Goal: Task Accomplishment & Management: Manage account settings

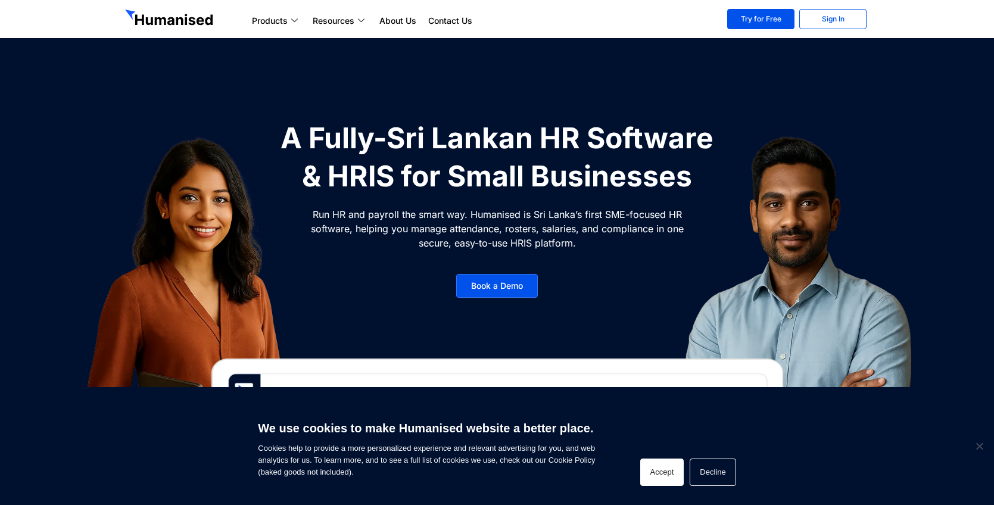
click at [665, 478] on button "Accept" at bounding box center [662, 472] width 44 height 27
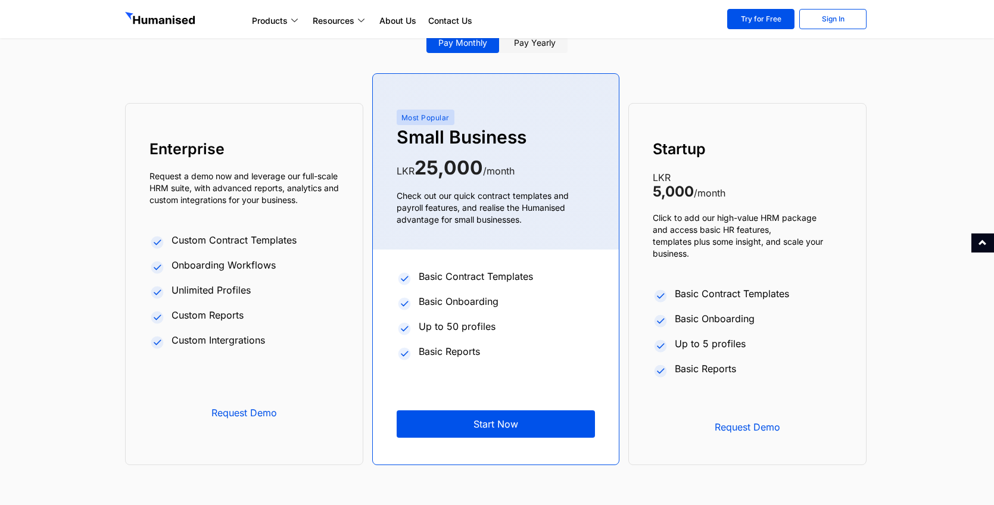
scroll to position [4515, 0]
click at [546, 53] on link "Pay yearly" at bounding box center [535, 43] width 66 height 20
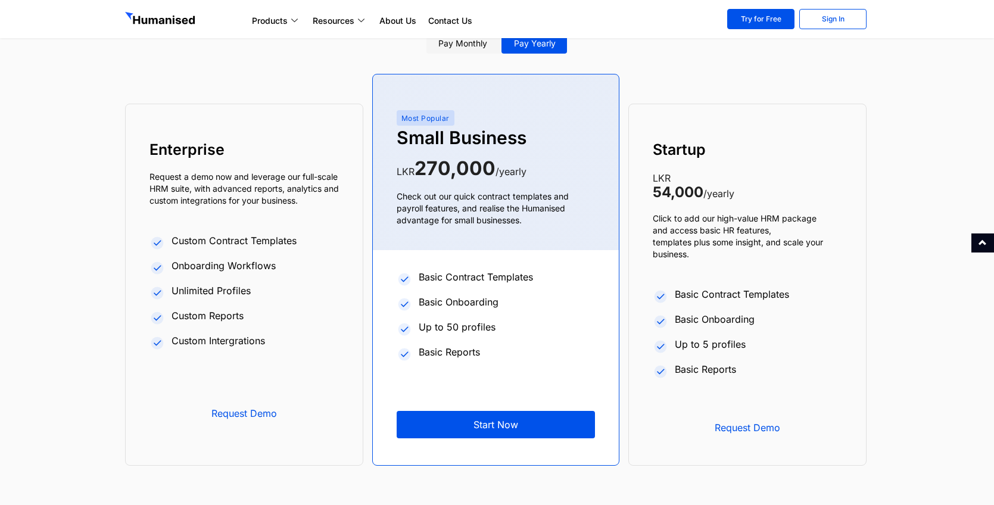
click at [463, 40] on link "Pay monthly" at bounding box center [462, 43] width 73 height 20
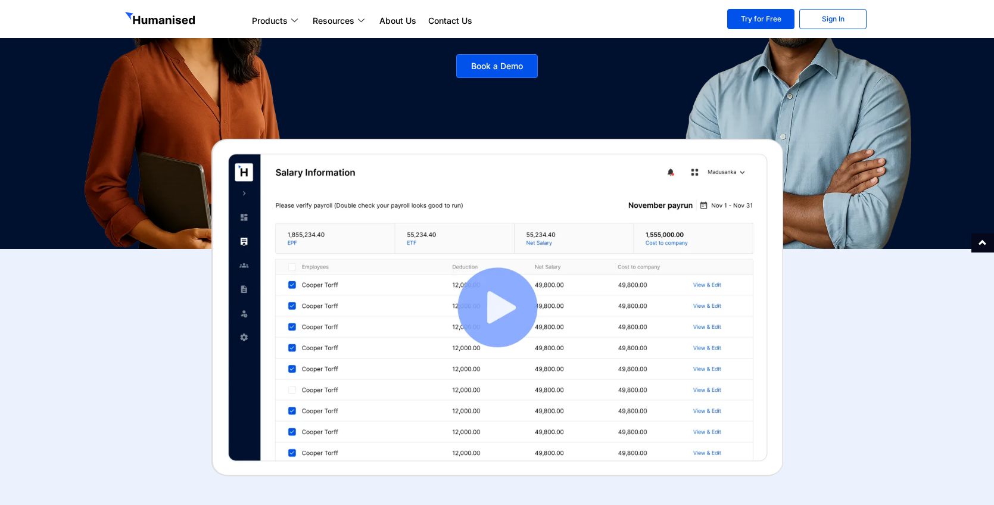
scroll to position [0, 0]
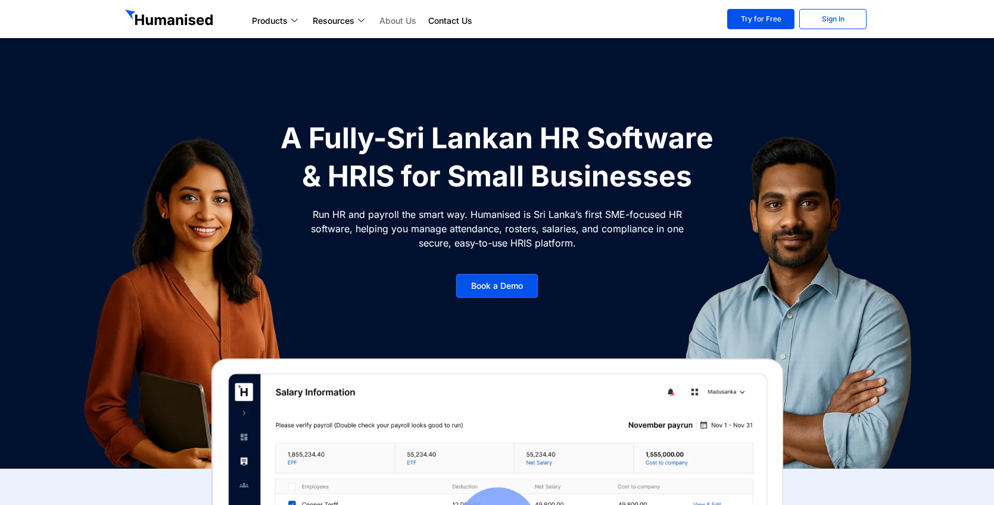
click at [392, 24] on link "About Us" at bounding box center [397, 21] width 49 height 14
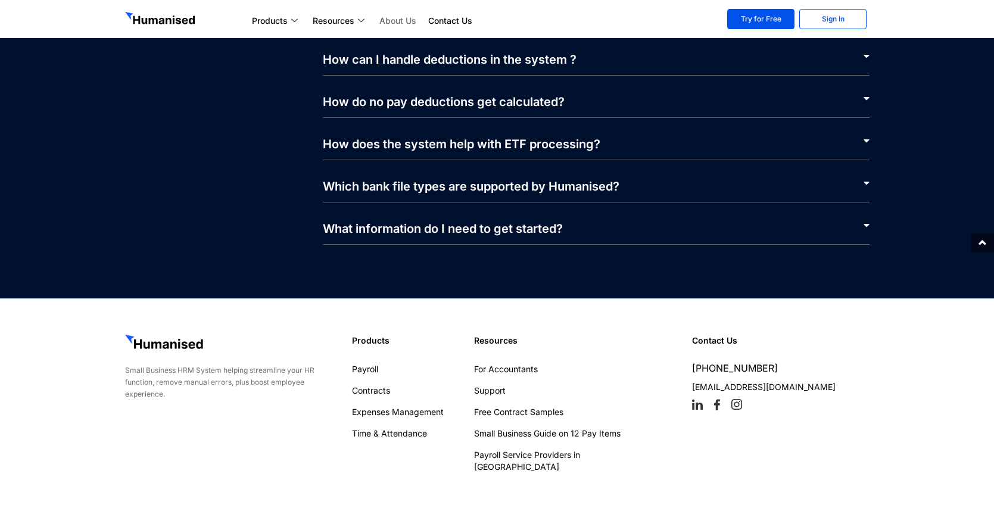
scroll to position [2679, 0]
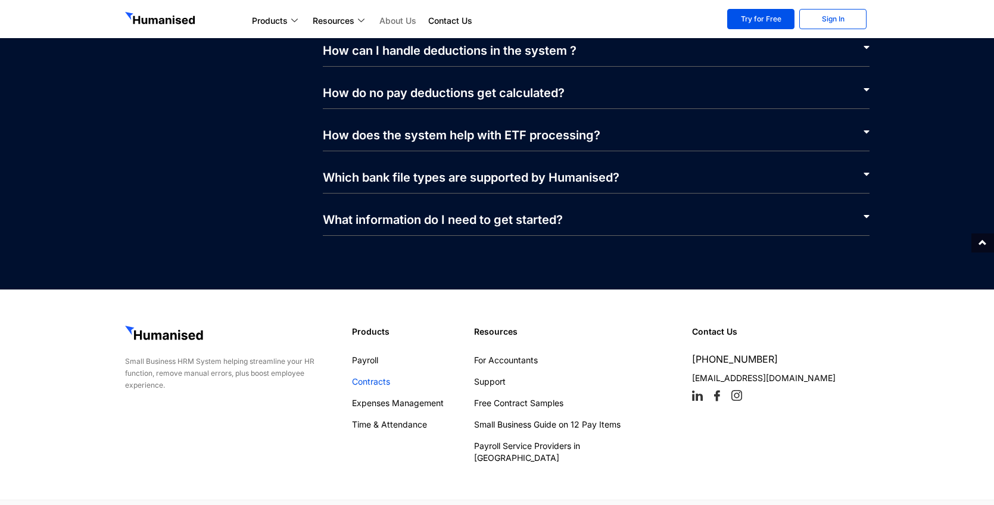
click at [362, 376] on link "Contracts" at bounding box center [407, 382] width 111 height 12
click at [447, 18] on link "Contact Us" at bounding box center [450, 21] width 56 height 14
click at [170, 20] on img at bounding box center [161, 19] width 73 height 15
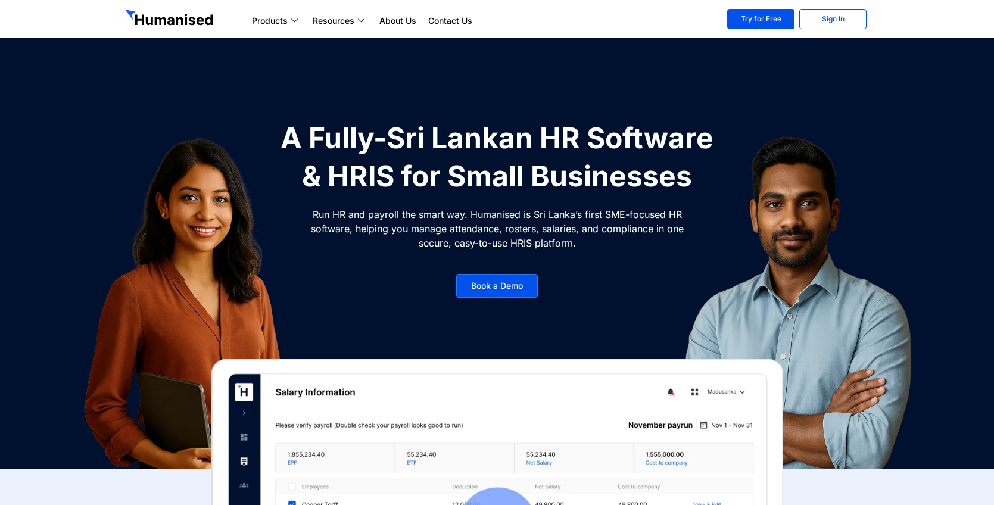
click at [170, 20] on img at bounding box center [170, 19] width 91 height 19
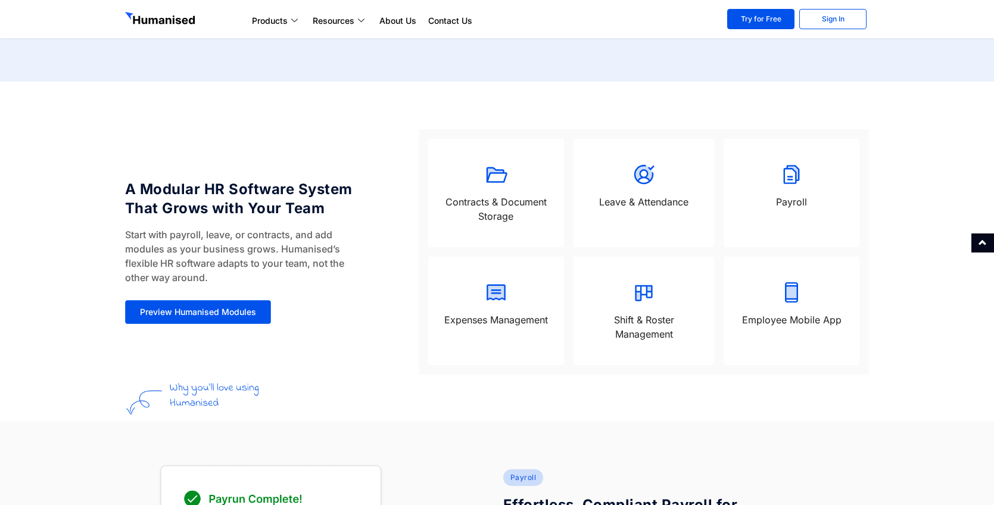
scroll to position [975, 0]
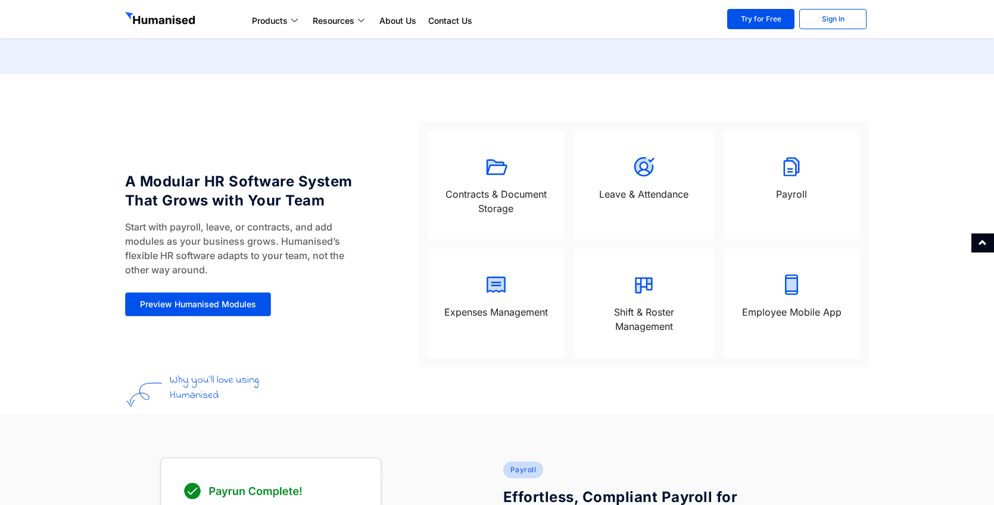
click at [629, 178] on div at bounding box center [643, 168] width 117 height 27
click at [540, 195] on p "Contracts & Document Storage" at bounding box center [496, 201] width 112 height 29
click at [525, 290] on div at bounding box center [496, 286] width 112 height 27
click at [610, 308] on p "Shift & Roster Management" at bounding box center [643, 319] width 117 height 29
click at [784, 277] on icon at bounding box center [792, 285] width 24 height 24
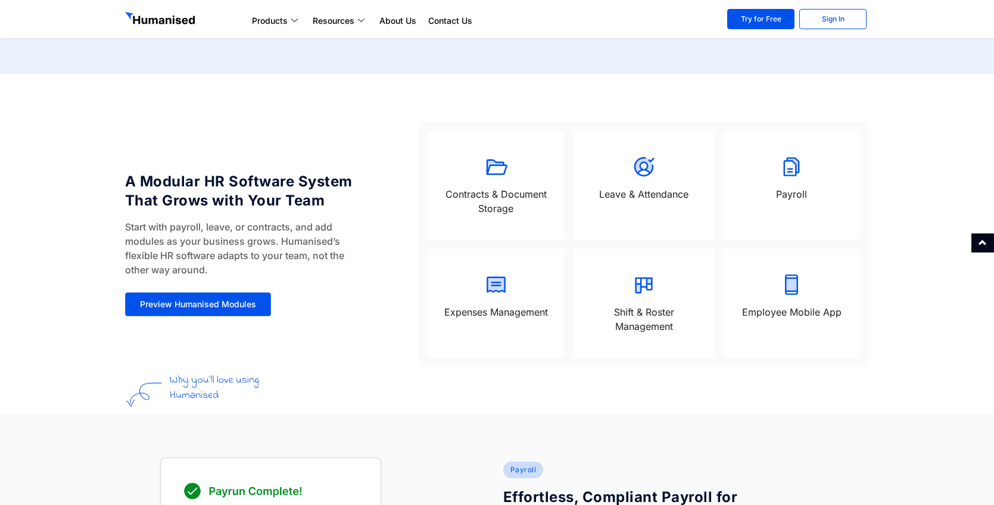
click at [785, 182] on div at bounding box center [791, 168] width 112 height 27
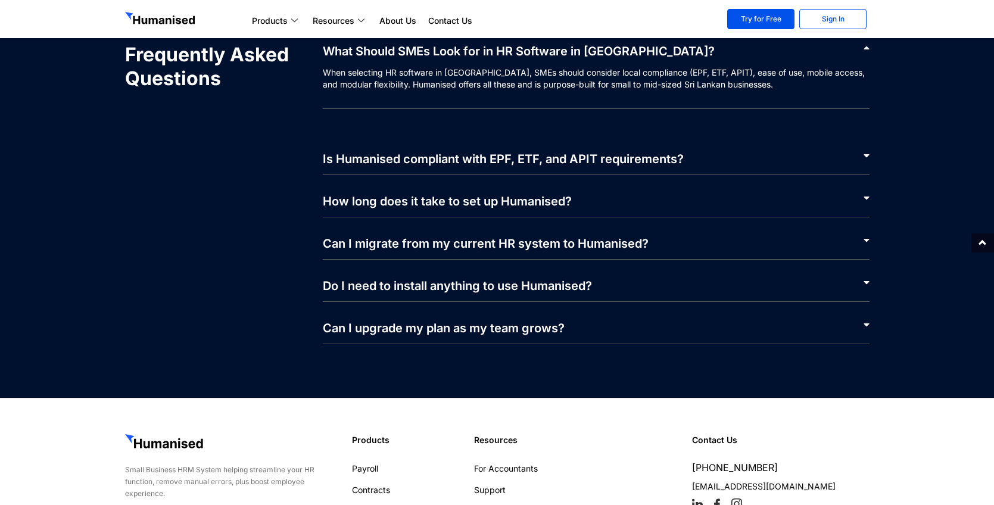
scroll to position [5603, 0]
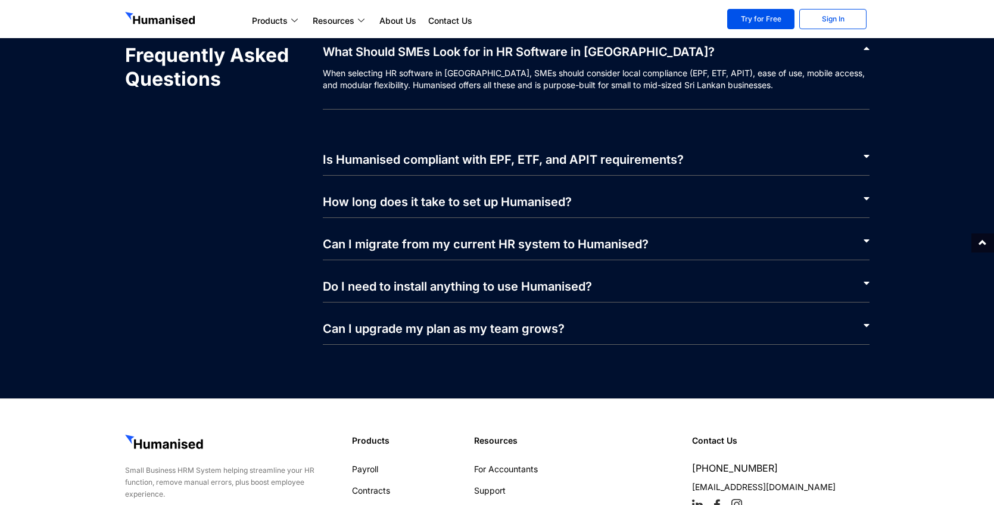
click at [496, 251] on link "Can I migrate from my current HR system to Humanised?" at bounding box center [486, 244] width 326 height 14
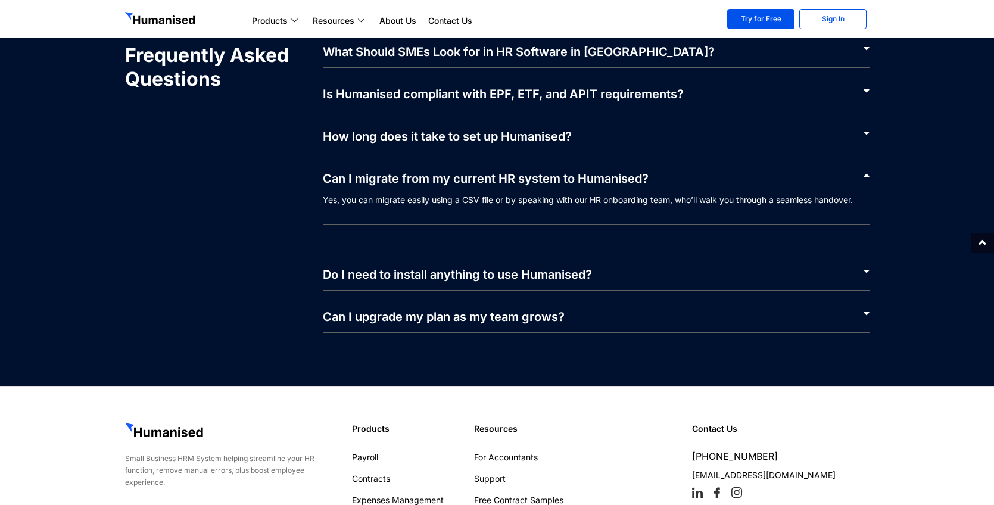
click at [498, 191] on div "Can I migrate from my current HR system to Humanised?" at bounding box center [596, 173] width 547 height 42
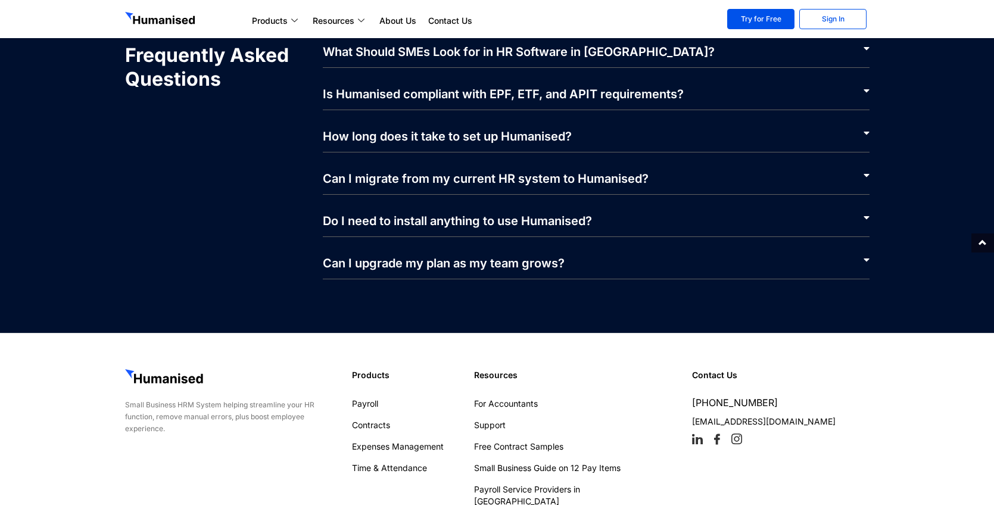
click at [502, 212] on div "Do I need to install anything to use Humanised?" at bounding box center [596, 216] width 547 height 42
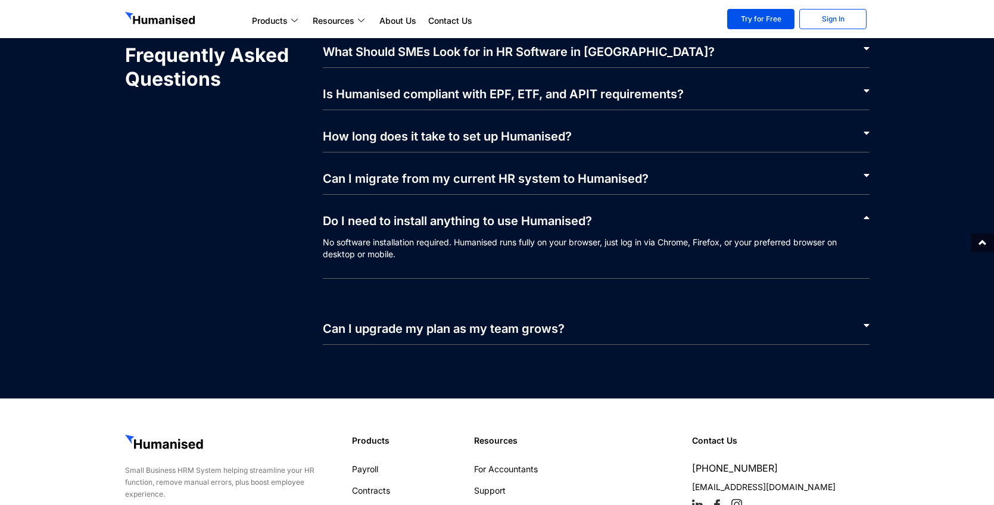
click at [502, 212] on div "Do I need to install anything to use Humanised?" at bounding box center [596, 216] width 547 height 42
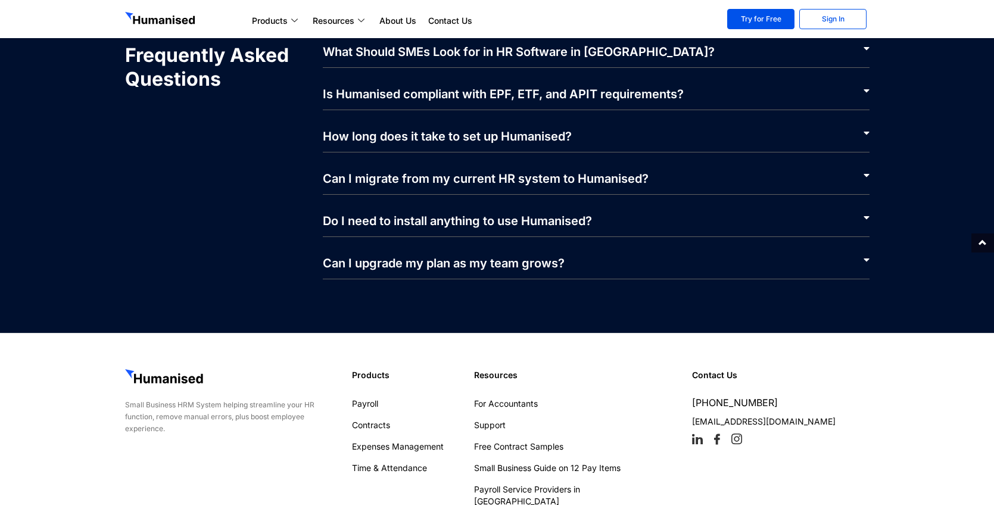
click at [502, 258] on link "Can I upgrade my plan as my team grows?" at bounding box center [444, 263] width 242 height 14
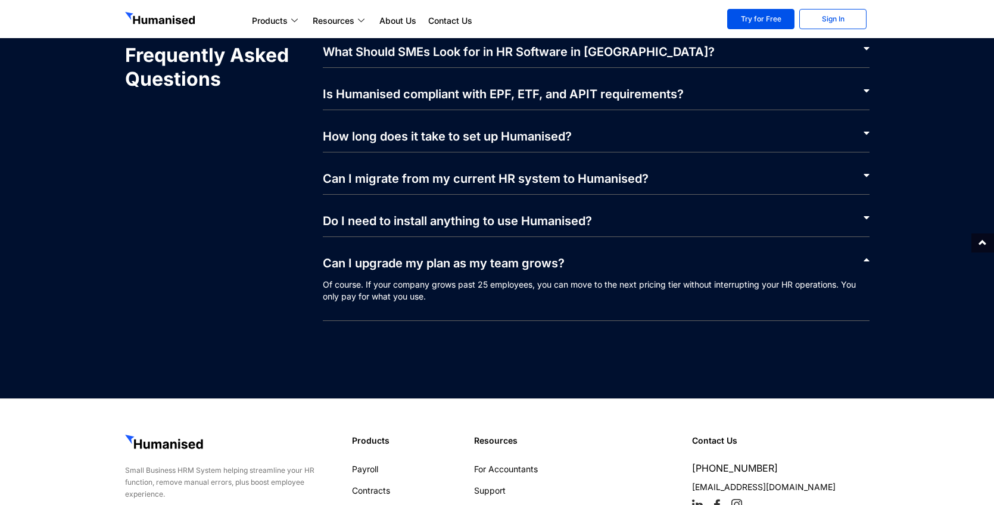
click at [502, 258] on link "Can I upgrade my plan as my team grows?" at bounding box center [444, 263] width 242 height 14
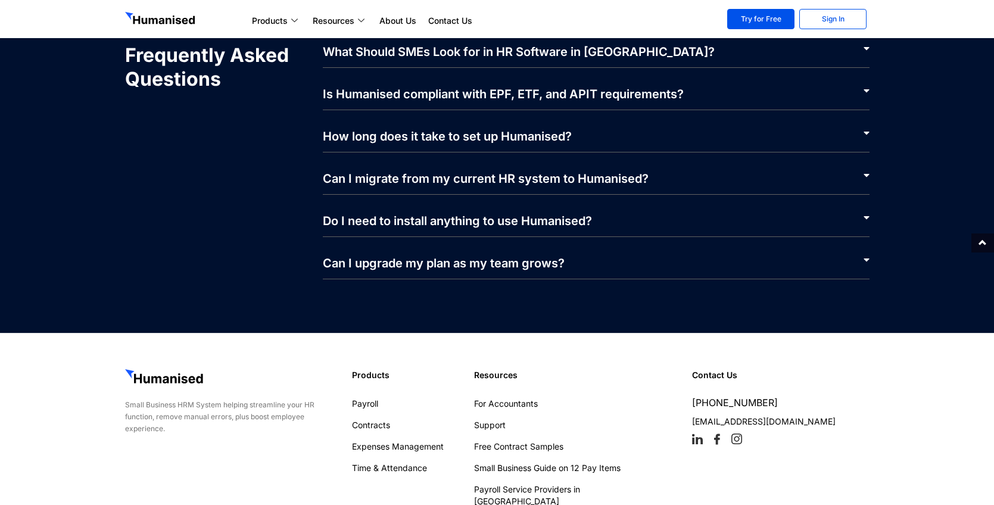
click at [169, 17] on img at bounding box center [161, 19] width 73 height 15
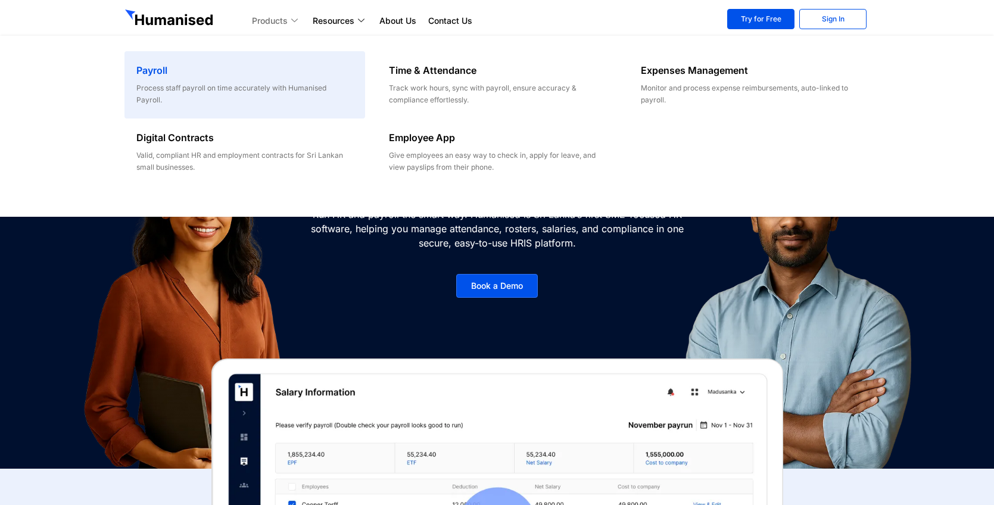
click at [160, 71] on h6 "Payroll" at bounding box center [244, 70] width 216 height 14
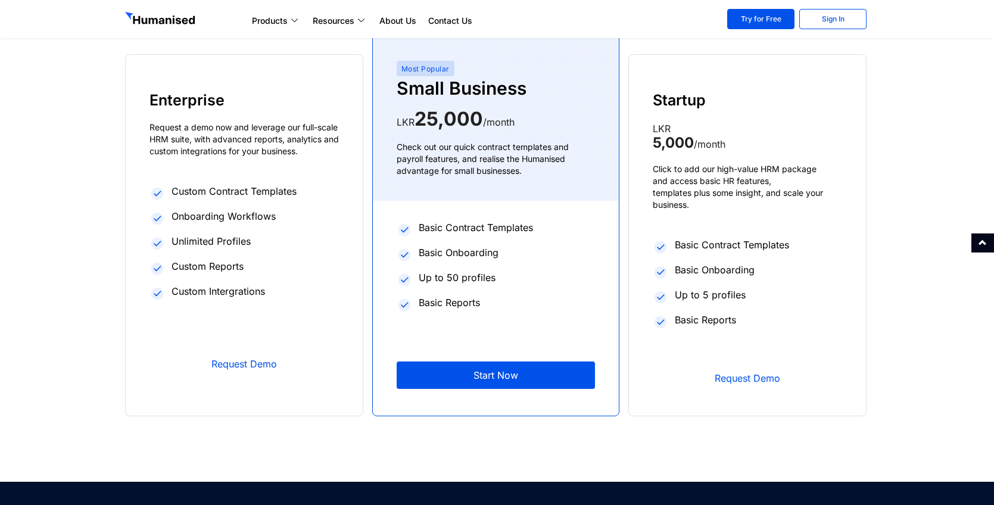
scroll to position [1965, 0]
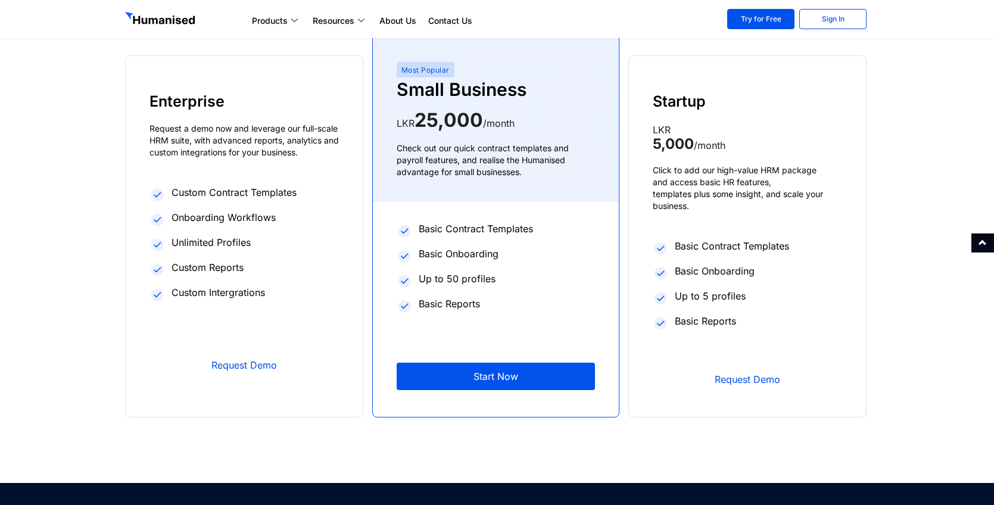
click at [512, 372] on span "Start Now" at bounding box center [495, 377] width 163 height 10
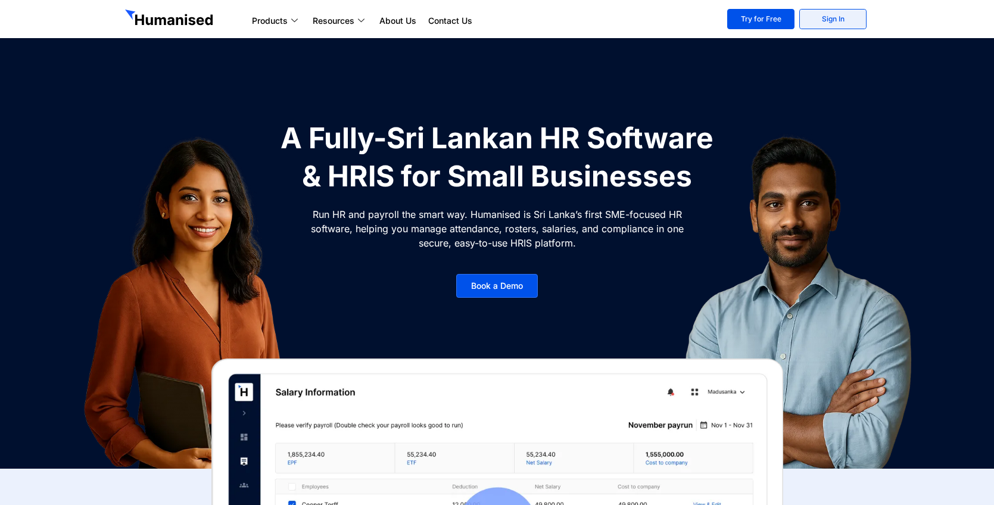
click at [827, 15] on link "Sign In" at bounding box center [832, 19] width 67 height 20
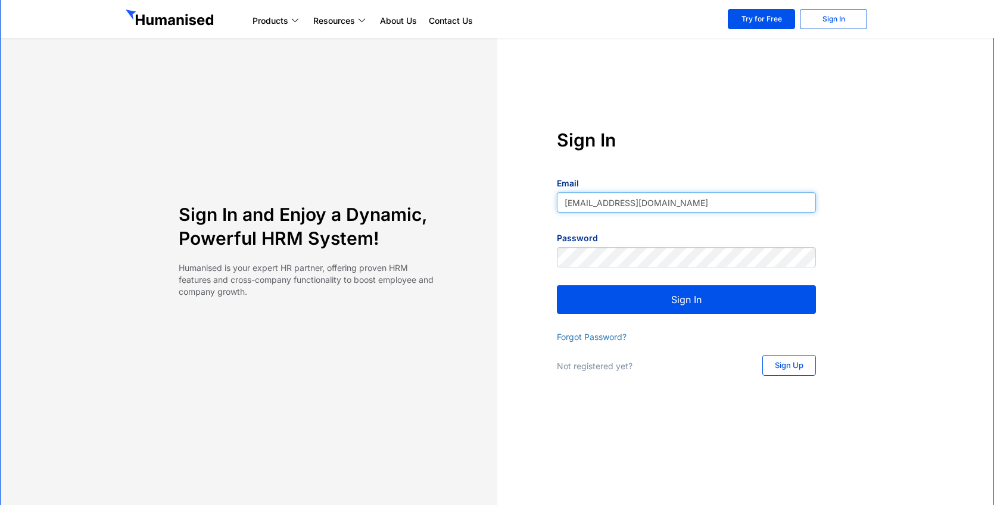
click at [608, 204] on input "[EMAIL_ADDRESS][DOMAIN_NAME]" at bounding box center [686, 202] width 259 height 20
type input "[EMAIL_ADDRESS][DOMAIN_NAME]"
click at [649, 298] on button "Sign In" at bounding box center [686, 299] width 259 height 29
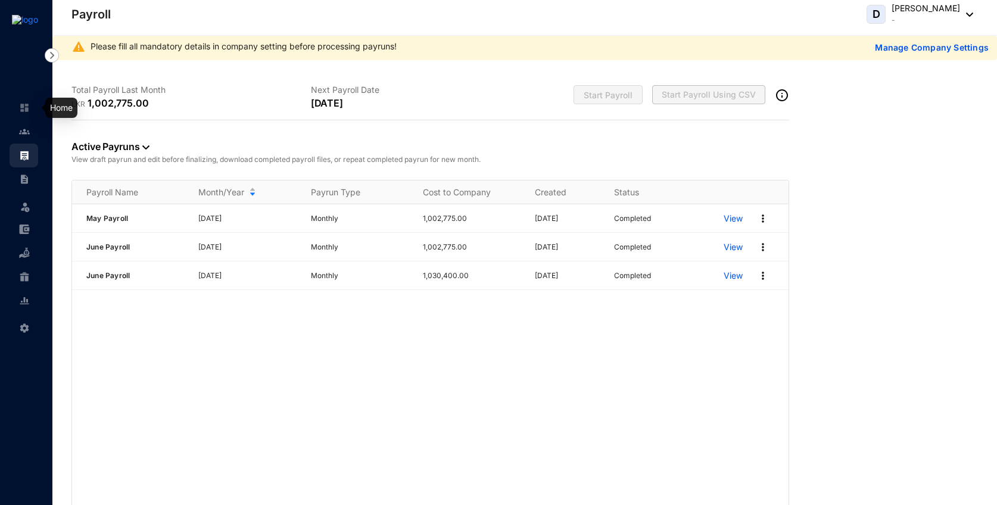
click at [22, 105] on img at bounding box center [24, 107] width 11 height 11
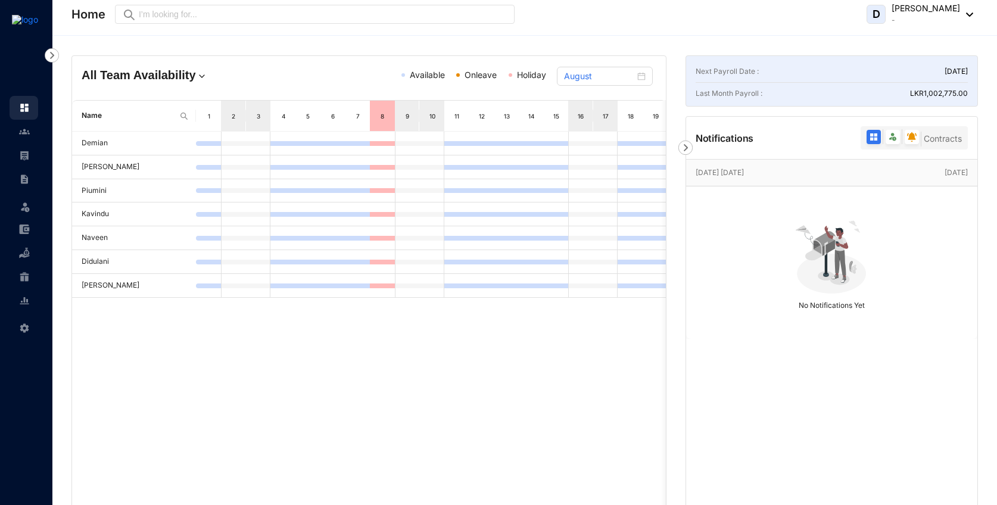
click at [686, 144] on img at bounding box center [685, 148] width 14 height 14
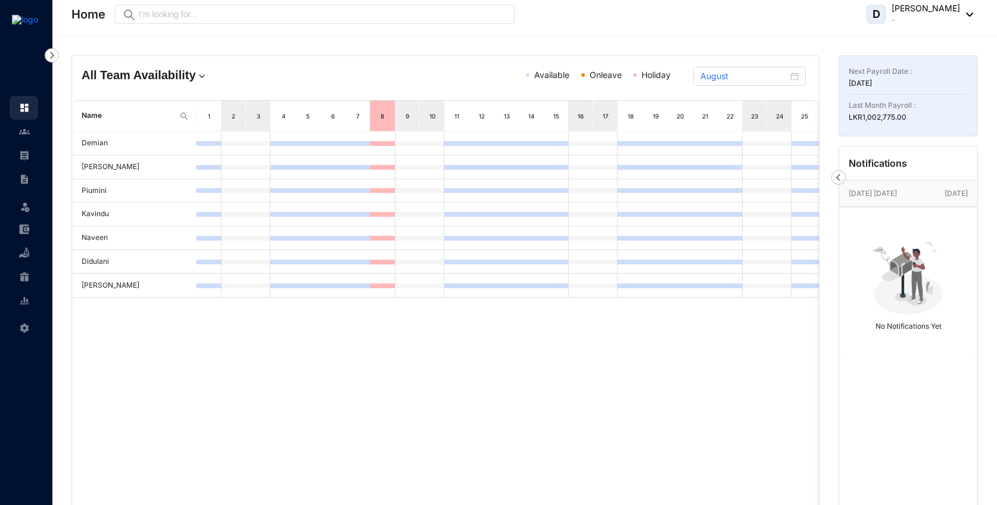
click at [837, 175] on img at bounding box center [838, 177] width 14 height 14
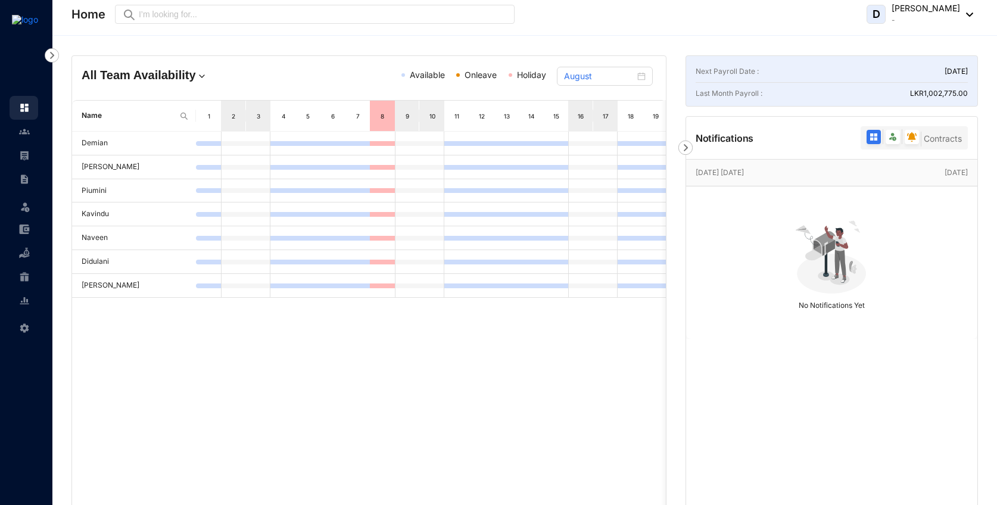
click at [893, 135] on img at bounding box center [893, 137] width 10 height 10
click at [883, 139] on input "radio" at bounding box center [883, 139] width 0 height 0
click at [915, 137] on img at bounding box center [912, 137] width 10 height 10
click at [902, 139] on input "radio" at bounding box center [902, 139] width 0 height 0
click at [936, 137] on span "Contracts" at bounding box center [943, 138] width 38 height 10
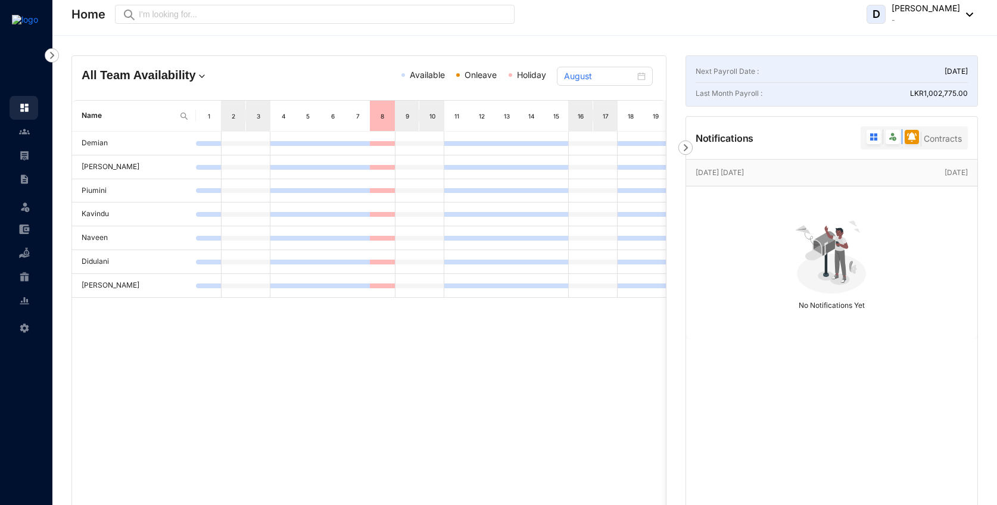
click at [921, 142] on input "Contracts" at bounding box center [921, 142] width 0 height 0
click at [875, 138] on img at bounding box center [874, 137] width 10 height 10
click at [864, 139] on input "radio" at bounding box center [864, 139] width 0 height 0
click at [932, 11] on p "[PERSON_NAME]" at bounding box center [926, 8] width 68 height 12
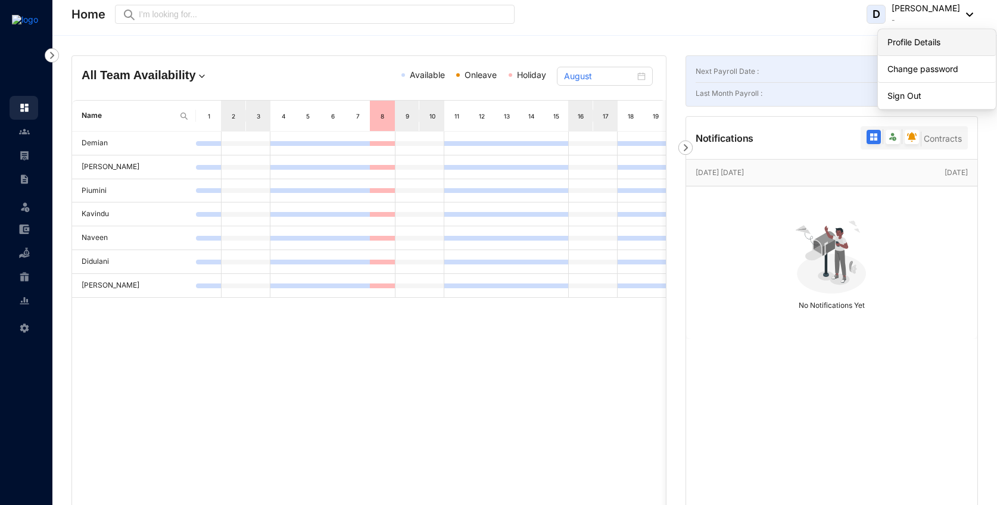
click at [921, 38] on link "Profile Details" at bounding box center [936, 42] width 99 height 12
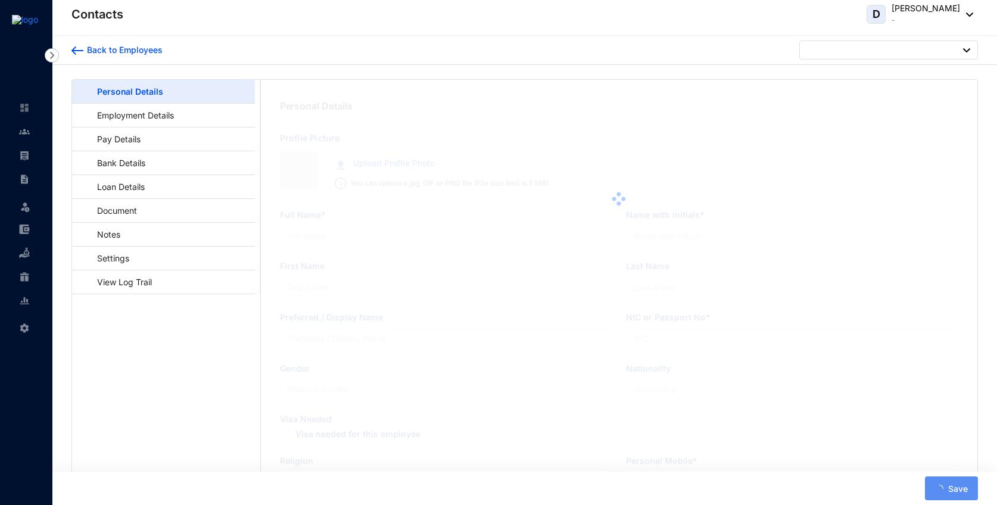
type input "[PERSON_NAME]"
type input "Perera"
type input "Demian"
type input "941540066V"
type input "Sri Lankan"
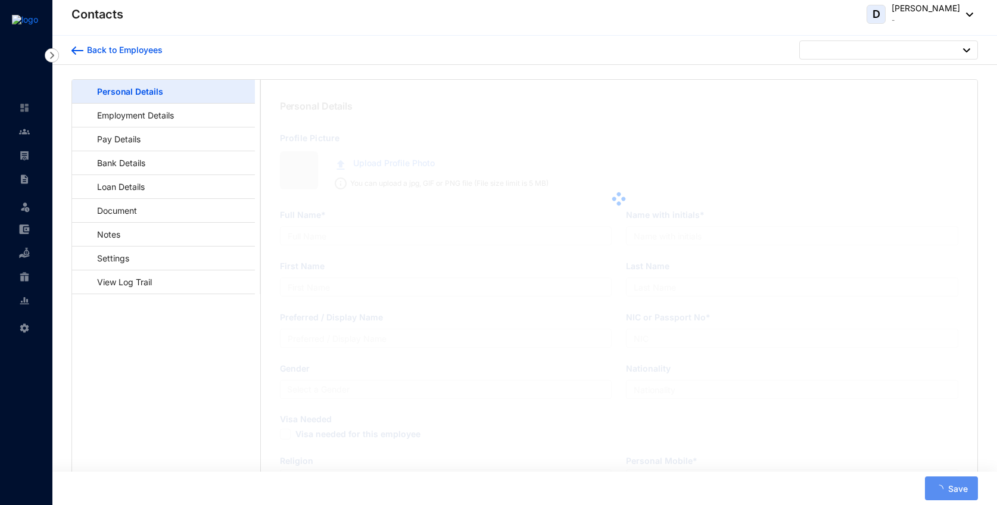
type input "0778606624"
type input "118, Sigera Road, Madiwella, Kotte"
type input "Ravindra Indrajith"
type input "Brother"
type input "0775475990"
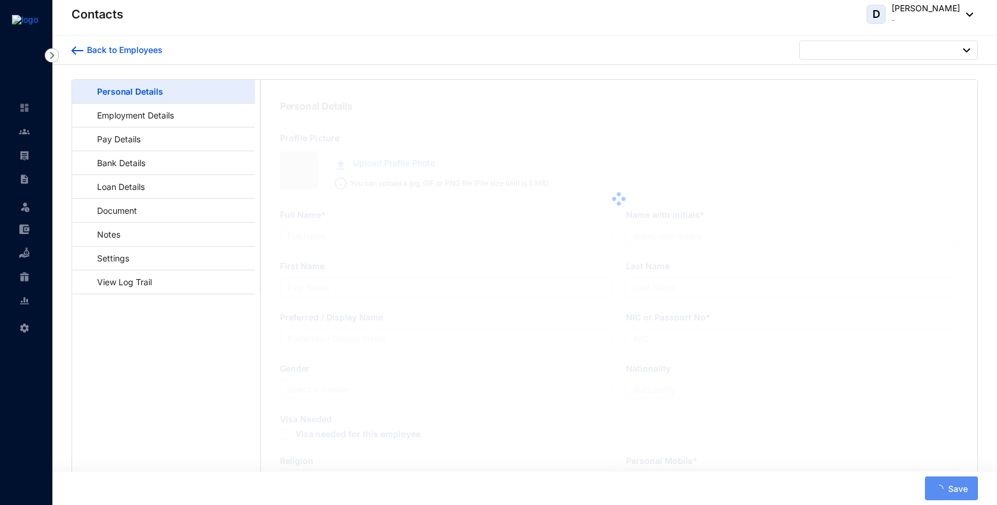
type input "0775475990"
type input "1994-06-02"
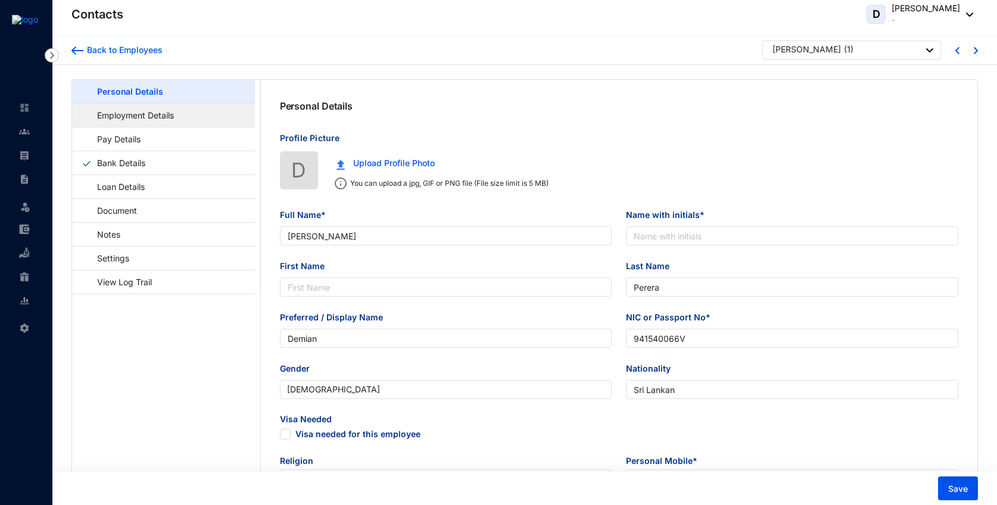
click at [161, 107] on link "Employment Details" at bounding box center [130, 115] width 96 height 24
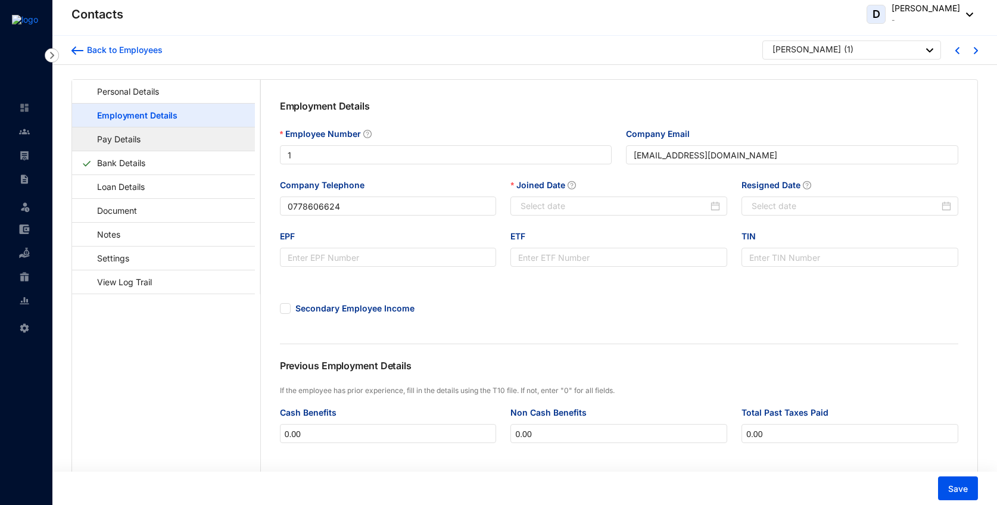
click at [141, 139] on link "Pay Details" at bounding box center [113, 139] width 63 height 24
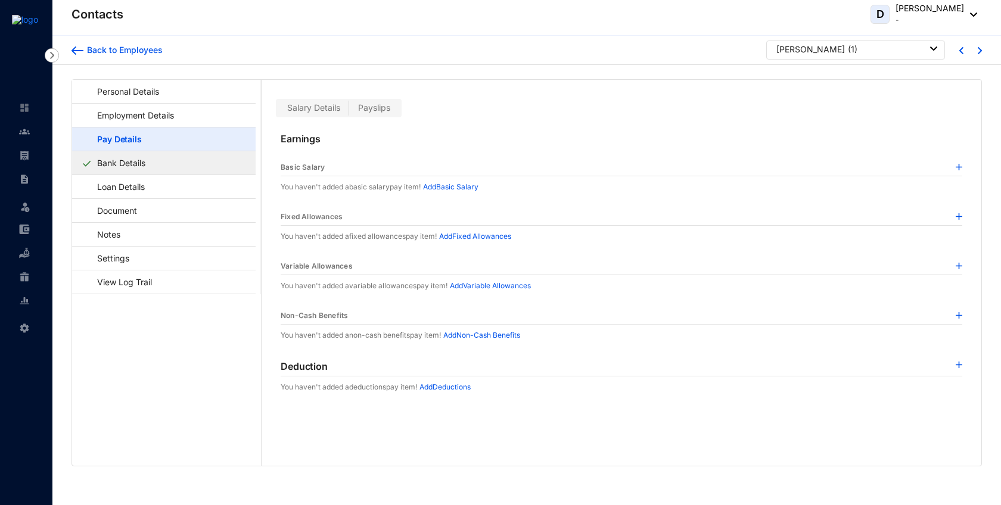
click at [144, 164] on link "Bank Details" at bounding box center [121, 163] width 58 height 24
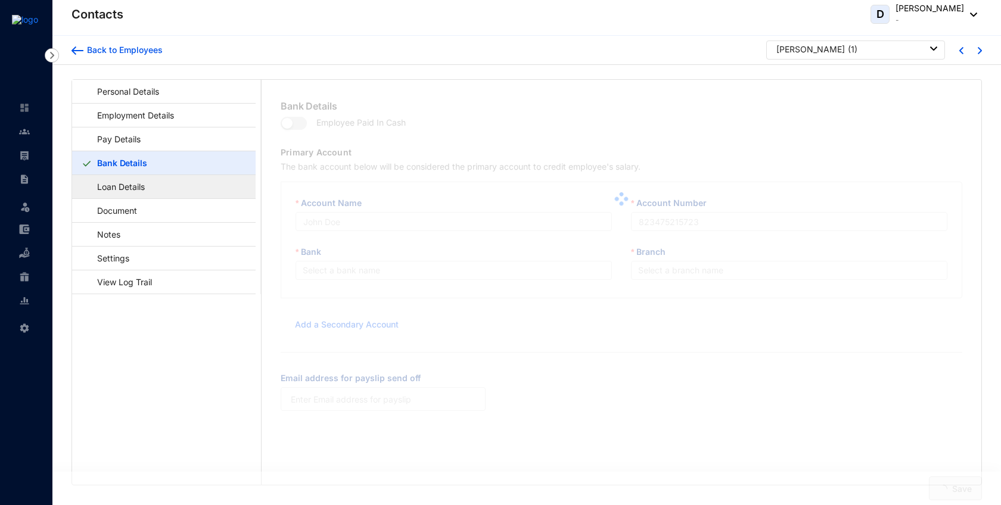
type input "Deshan Madurajith"
type input "8142017342"
type input "loki@gethumanised.com"
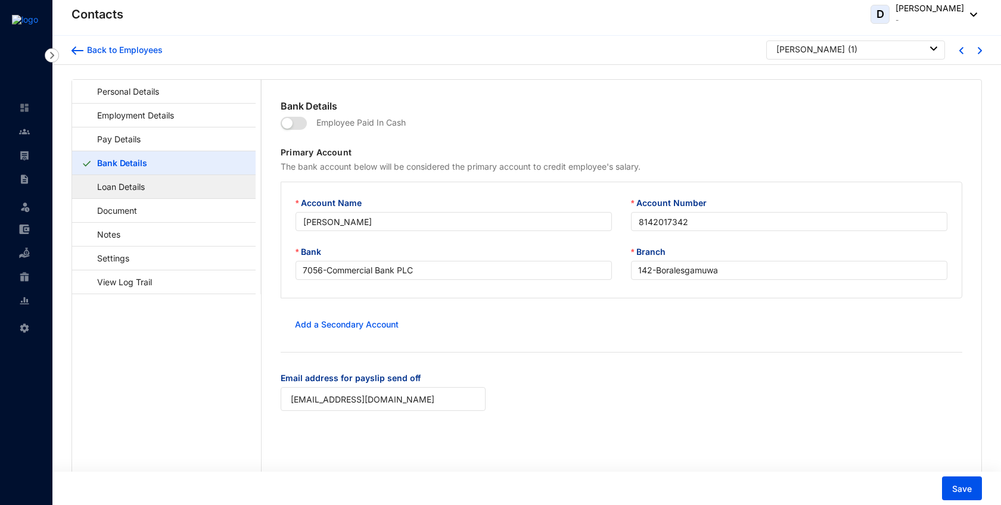
click at [144, 182] on link "Loan Details" at bounding box center [115, 186] width 67 height 24
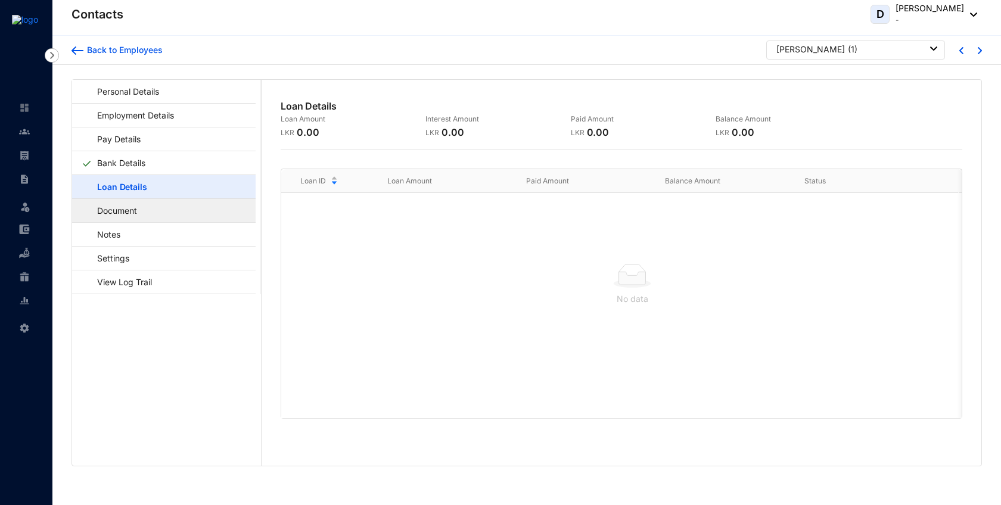
click at [141, 207] on link "Document" at bounding box center [112, 210] width 60 height 24
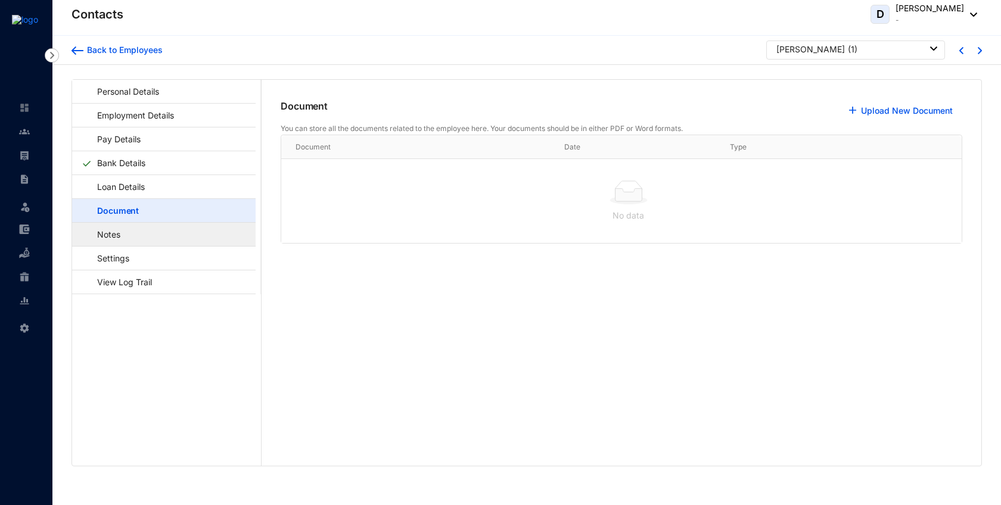
click at [124, 228] on link "Notes" at bounding box center [103, 234] width 43 height 24
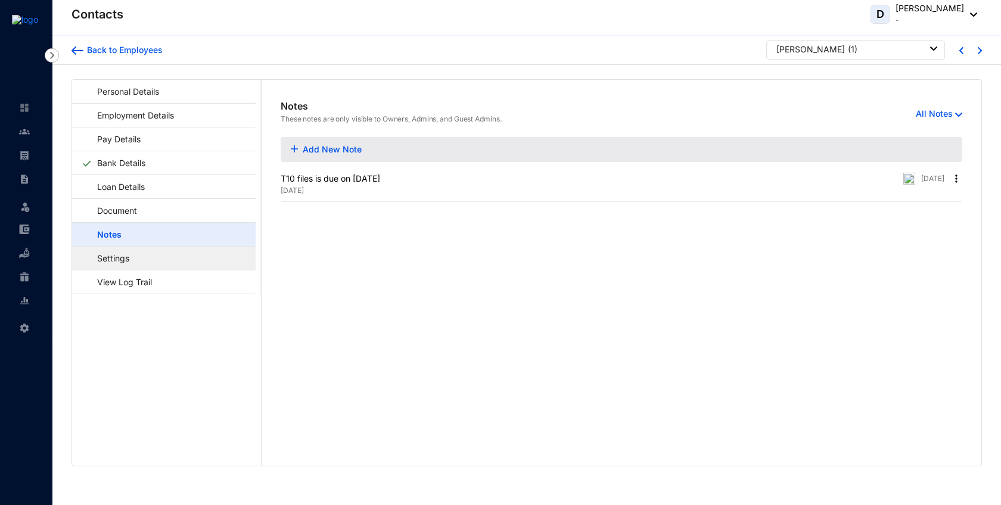
click at [133, 257] on link "Settings" at bounding box center [108, 258] width 52 height 24
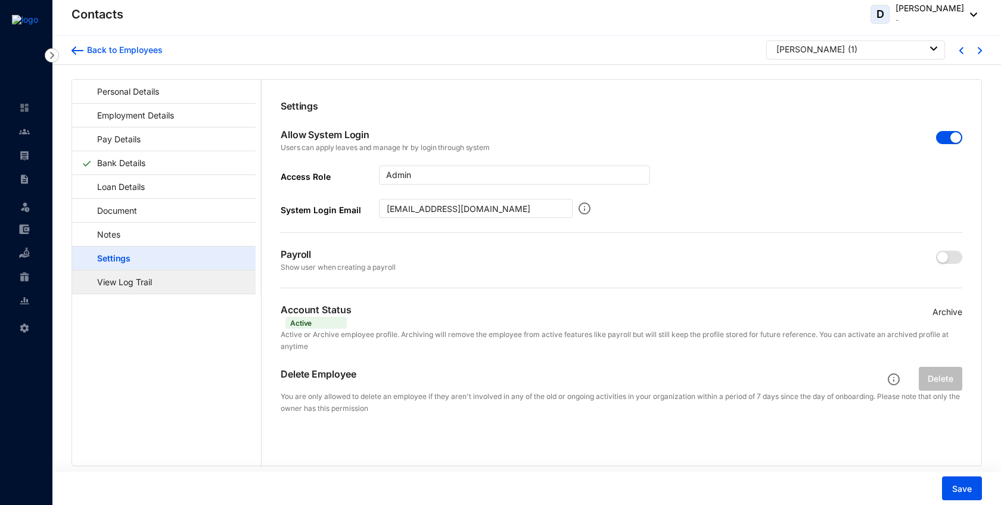
click at [156, 286] on link "View Log Trail" at bounding box center [119, 282] width 74 height 24
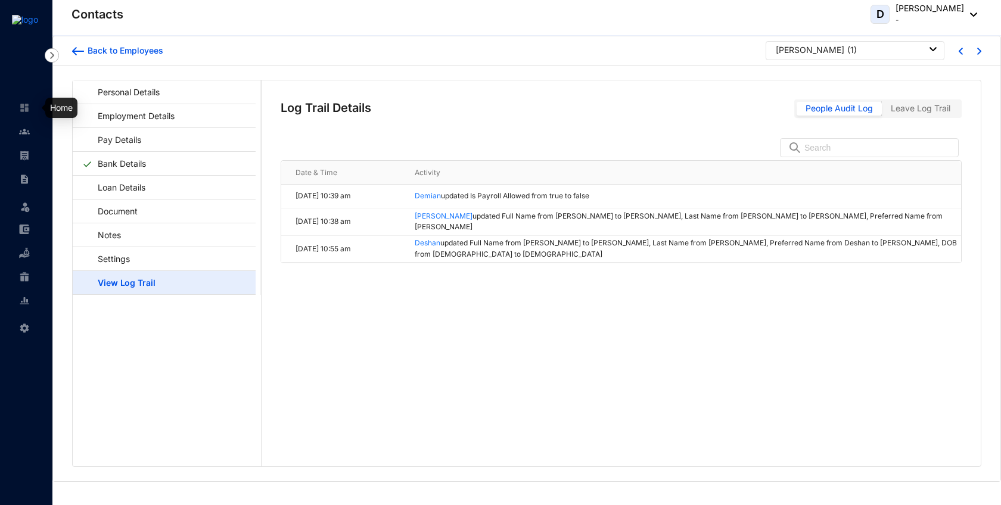
click at [23, 114] on link at bounding box center [34, 108] width 30 height 12
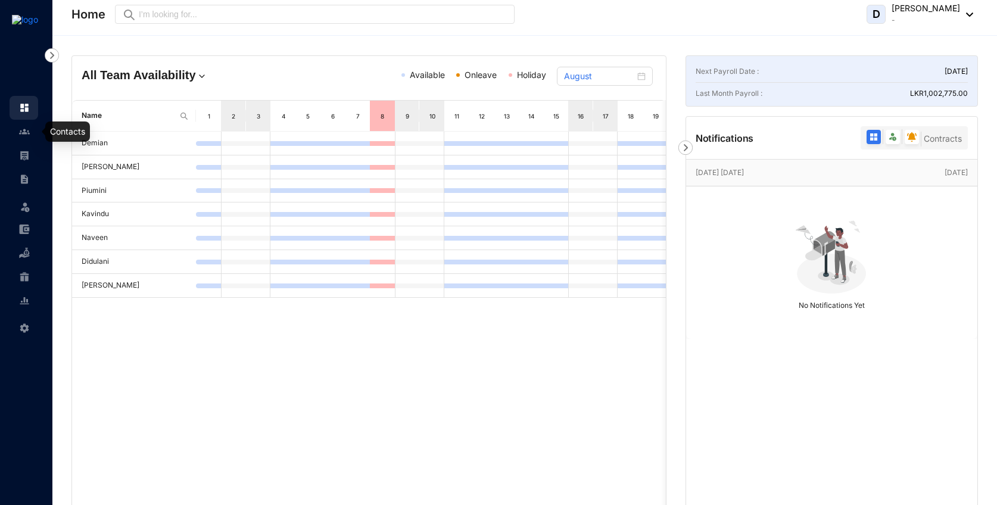
click at [25, 136] on img at bounding box center [24, 131] width 11 height 11
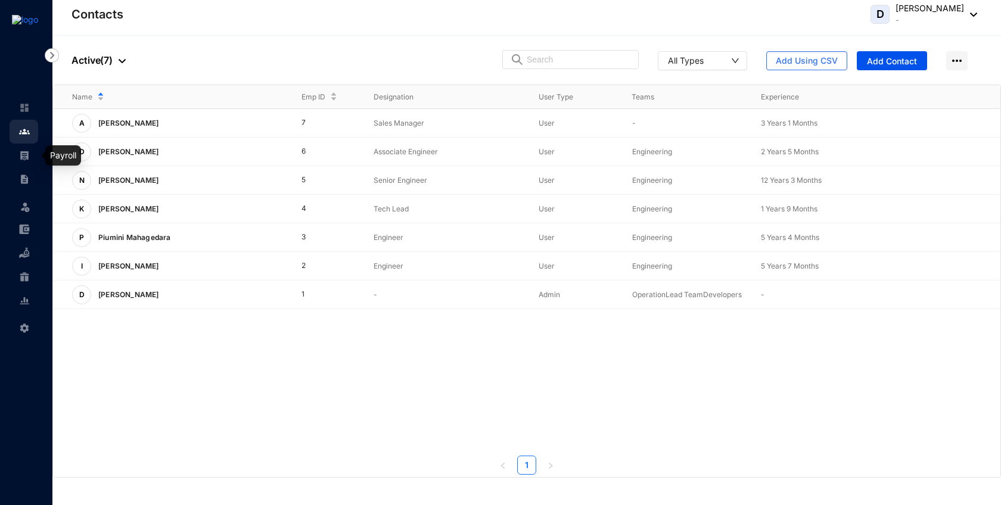
click at [26, 160] on img at bounding box center [24, 155] width 11 height 11
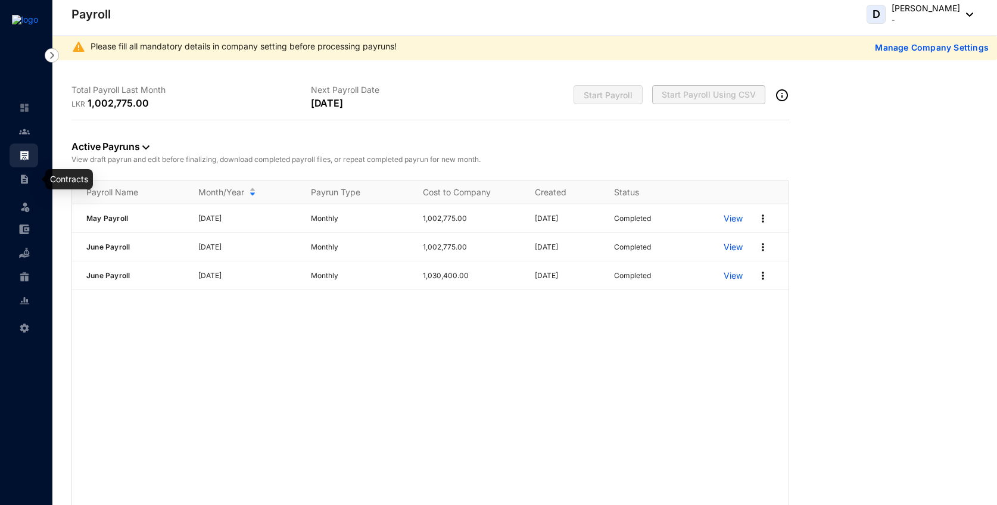
click at [32, 175] on link at bounding box center [34, 179] width 30 height 12
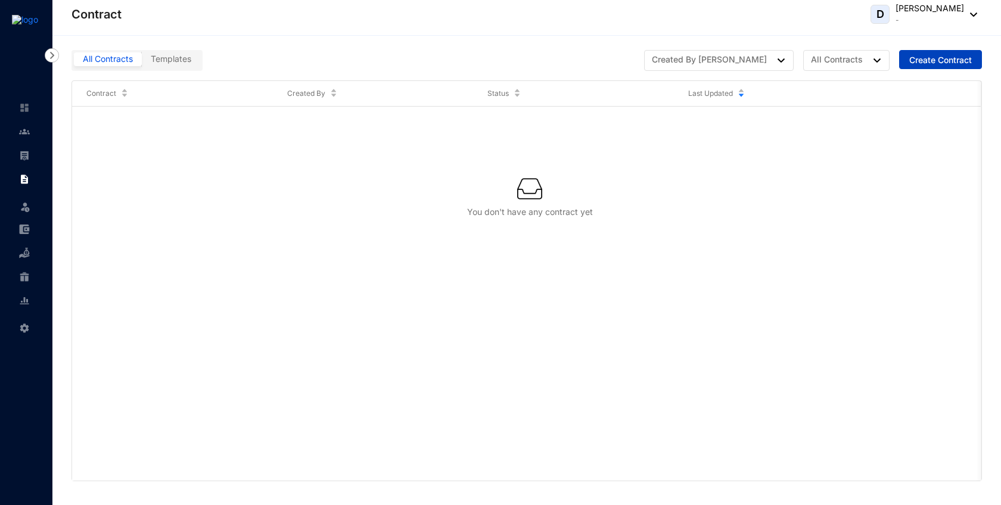
click at [962, 64] on span "Create Contract" at bounding box center [940, 60] width 63 height 12
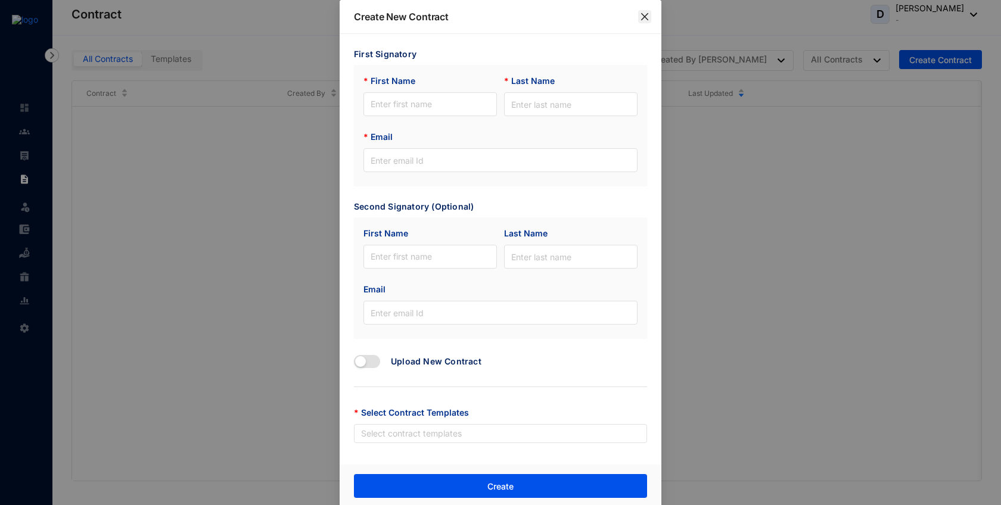
click at [644, 17] on icon "close" at bounding box center [645, 17] width 10 height 10
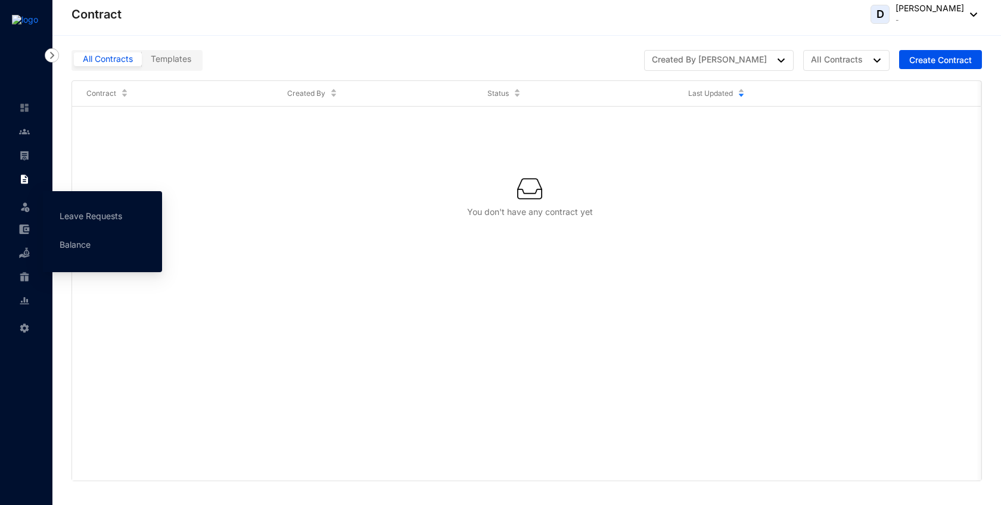
click at [25, 208] on img at bounding box center [25, 207] width 12 height 12
click at [62, 219] on link "Leave Requests" at bounding box center [91, 216] width 63 height 10
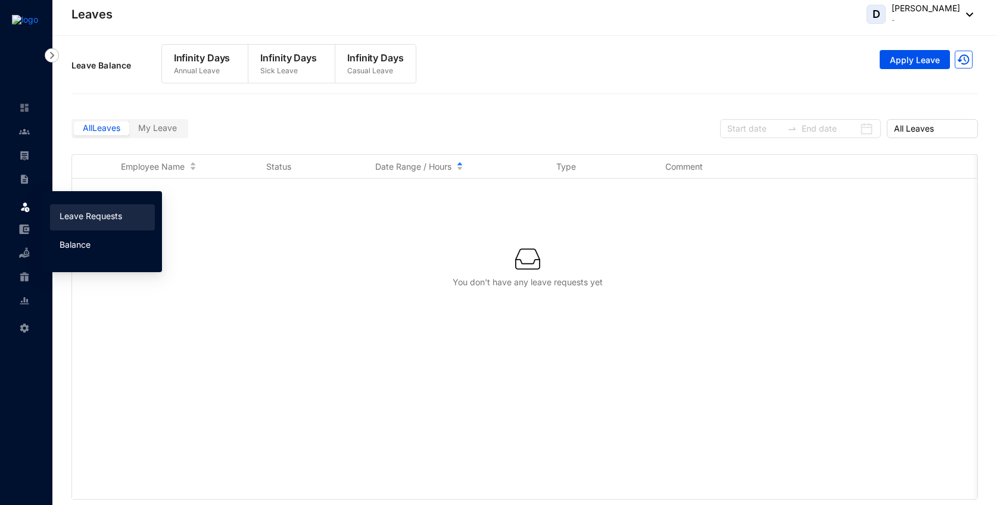
click at [84, 250] on link "Balance" at bounding box center [75, 244] width 31 height 10
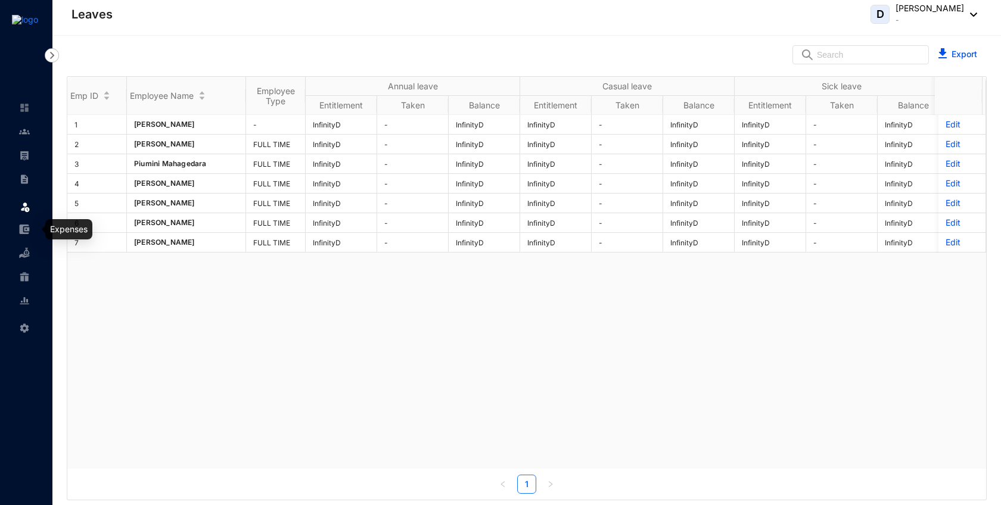
click at [30, 229] on link at bounding box center [34, 229] width 30 height 12
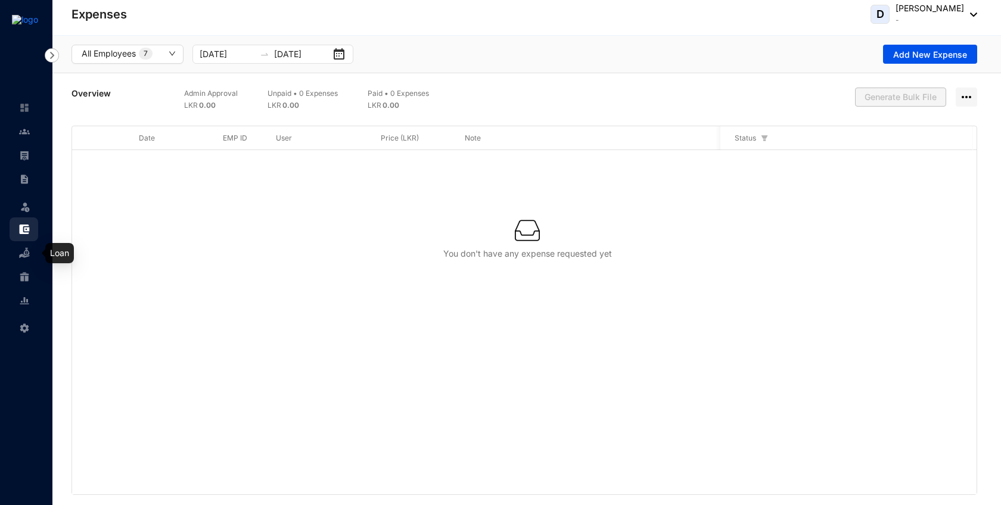
click at [21, 252] on img at bounding box center [24, 253] width 11 height 11
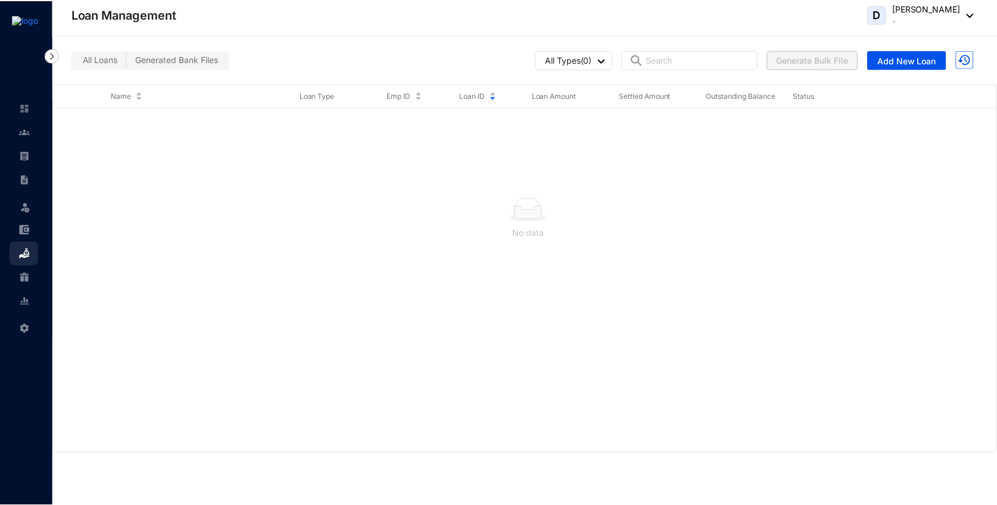
scroll to position [0, 1]
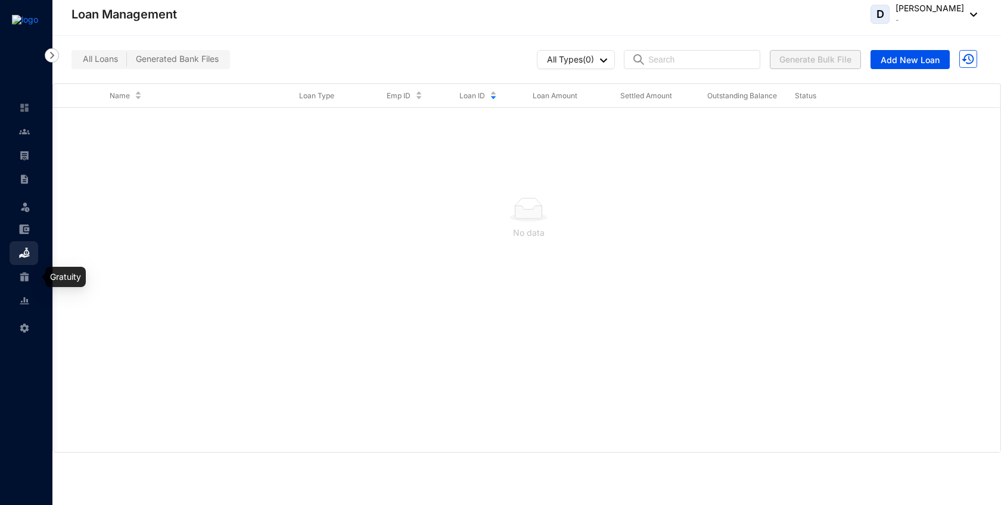
click at [24, 276] on img at bounding box center [24, 277] width 11 height 11
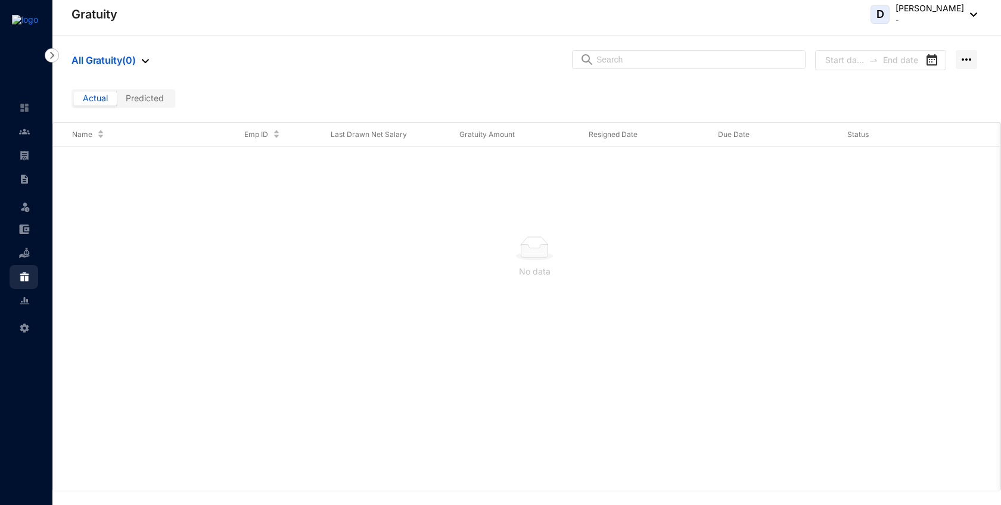
click at [152, 92] on label "Predicted" at bounding box center [145, 99] width 56 height 14
click at [117, 101] on input "Predicted" at bounding box center [117, 101] width 0 height 0
click at [111, 100] on label "Actual" at bounding box center [95, 99] width 43 height 14
click at [74, 101] on input "Actual" at bounding box center [74, 101] width 0 height 0
click at [24, 307] on link at bounding box center [34, 301] width 30 height 12
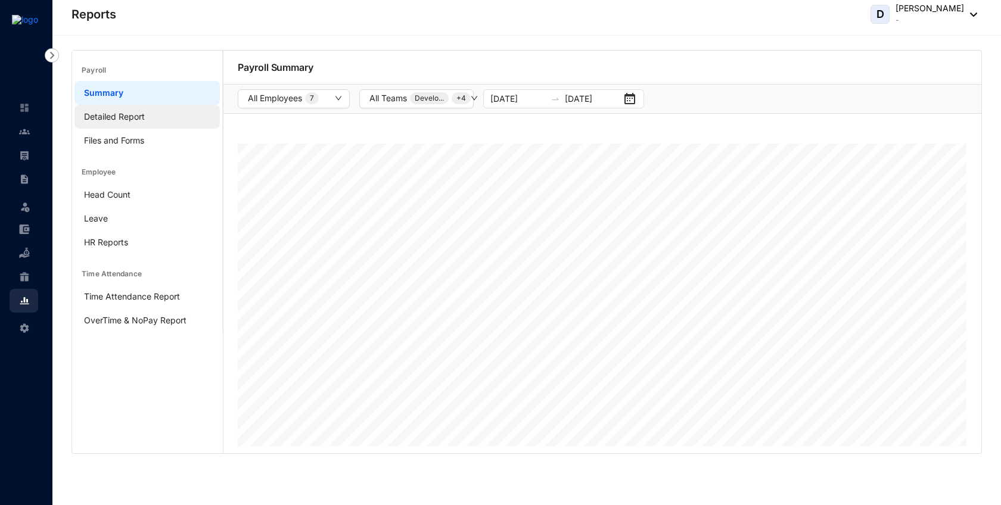
click at [120, 120] on link "Detailed Report" at bounding box center [114, 116] width 61 height 10
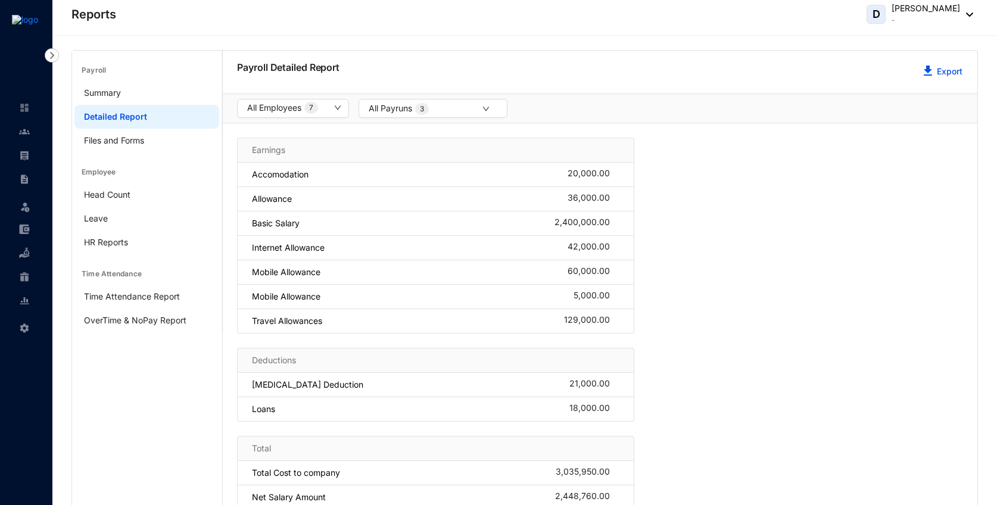
click at [147, 121] on link "Detailed Report" at bounding box center [115, 116] width 63 height 10
click at [135, 138] on link "Files and Forms" at bounding box center [114, 140] width 60 height 10
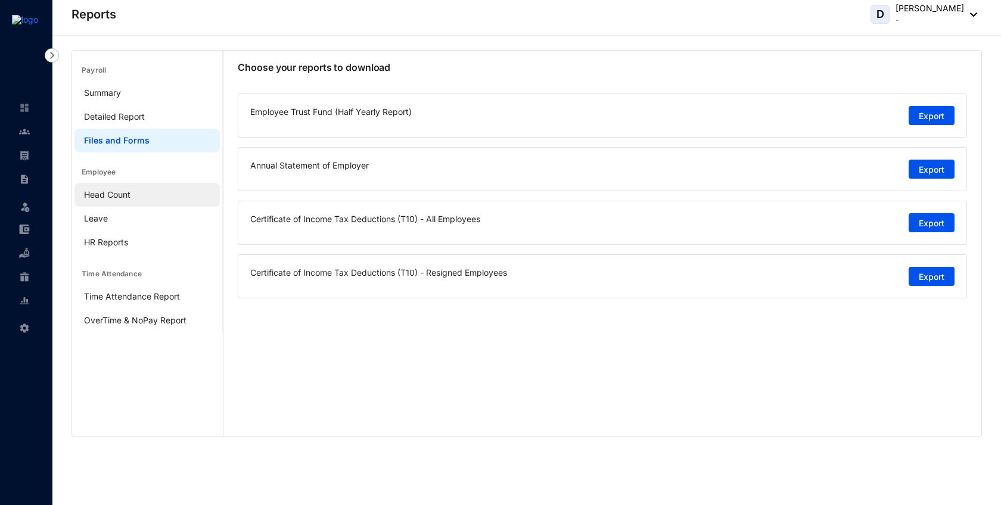
click at [121, 199] on link "Head Count" at bounding box center [107, 194] width 46 height 10
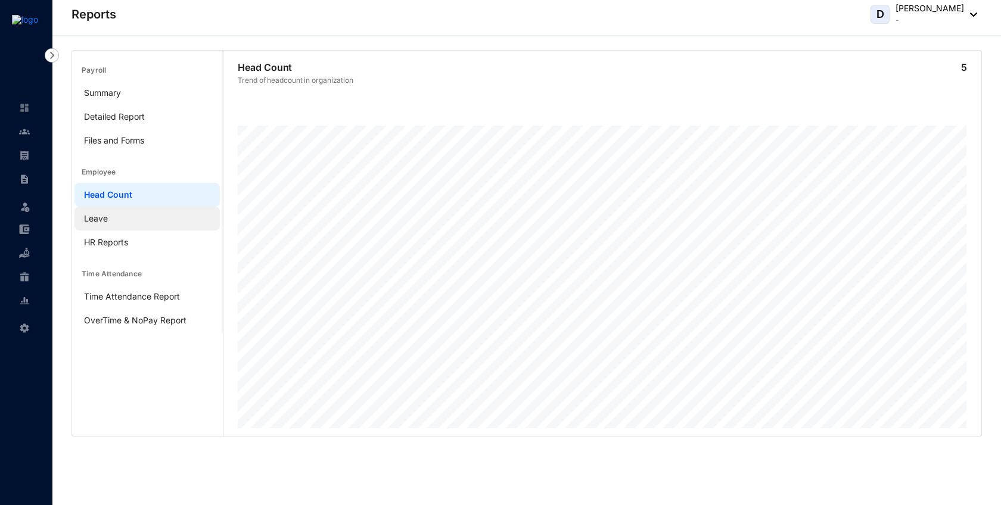
click at [108, 217] on link "Leave" at bounding box center [96, 218] width 24 height 10
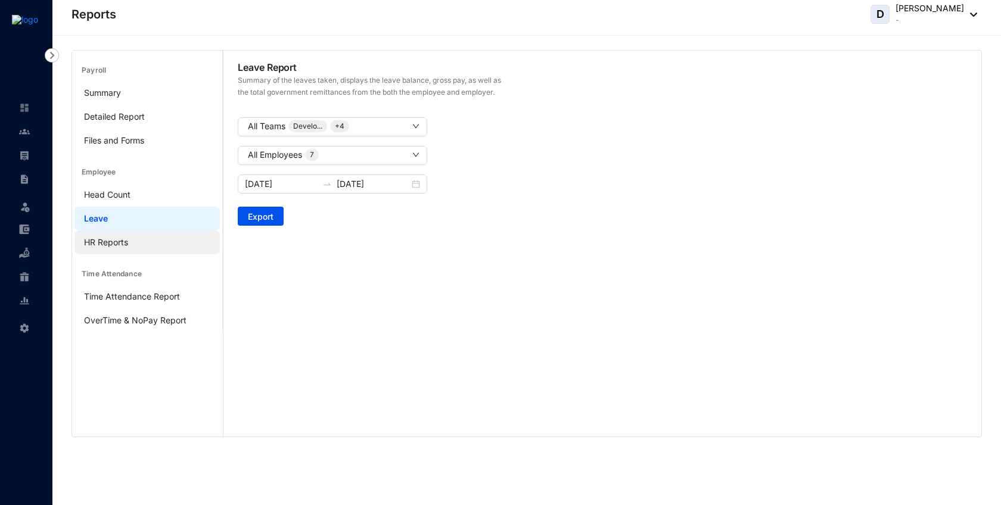
click at [111, 243] on link "HR Reports" at bounding box center [106, 242] width 44 height 10
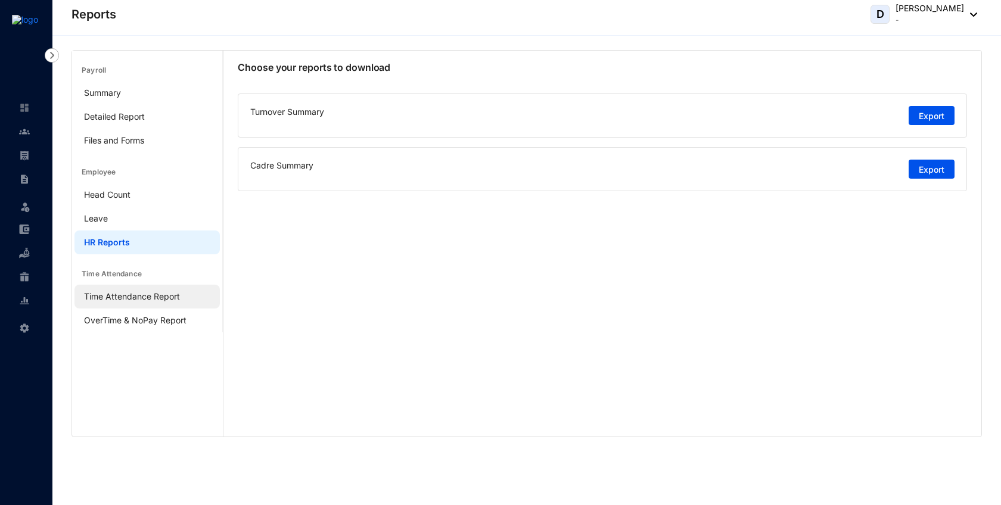
click at [118, 301] on link "Time Attendance Report" at bounding box center [132, 296] width 96 height 10
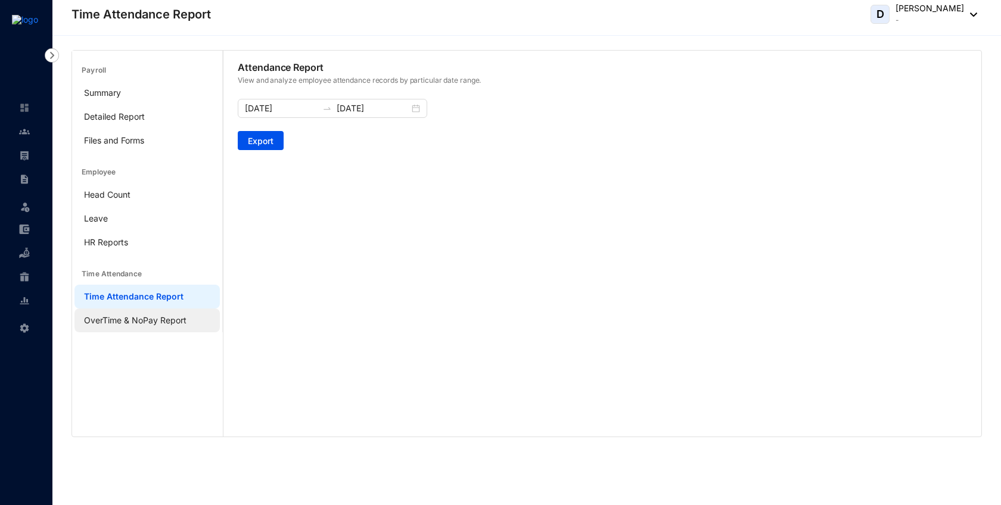
click at [122, 325] on link "OverTime & NoPay Report" at bounding box center [135, 320] width 102 height 10
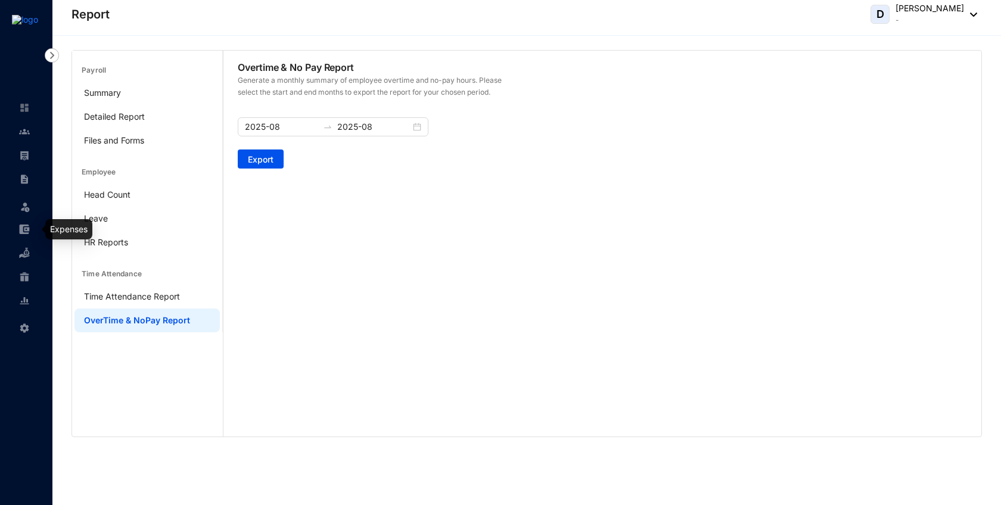
click at [26, 229] on img at bounding box center [24, 229] width 11 height 11
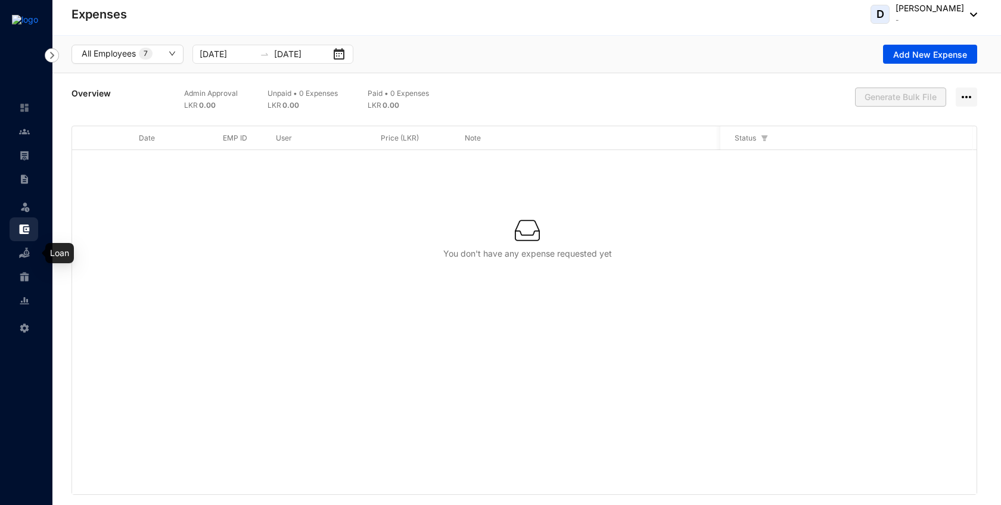
click at [26, 257] on img at bounding box center [24, 253] width 11 height 11
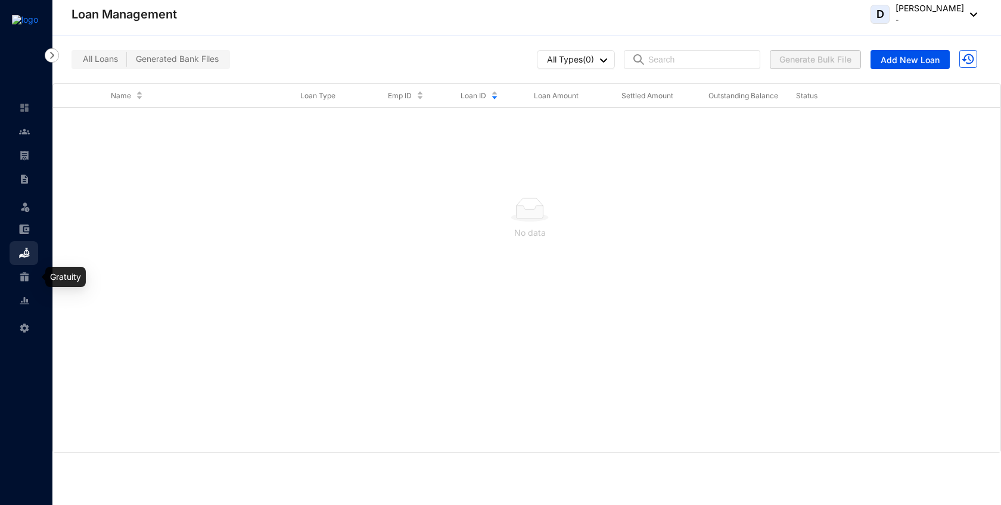
click at [23, 272] on img at bounding box center [24, 277] width 11 height 11
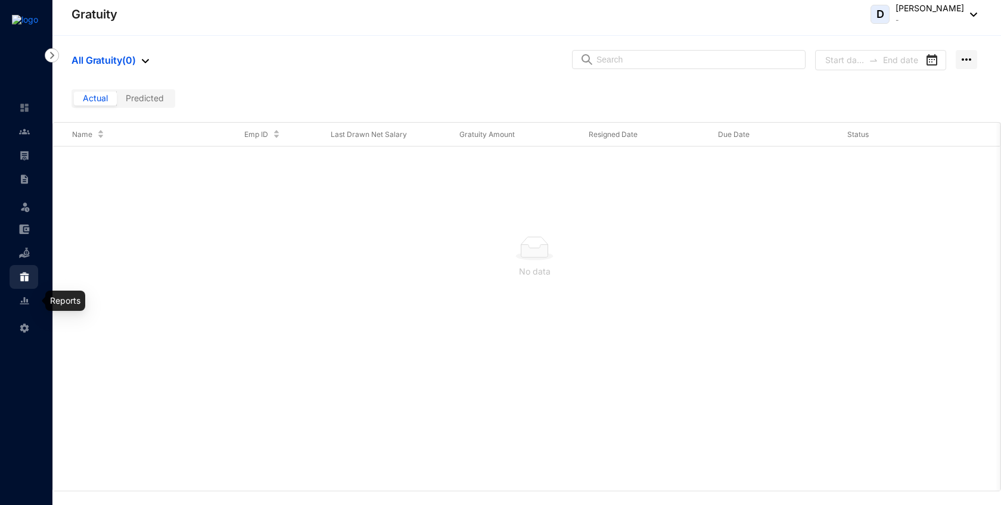
click at [23, 301] on img at bounding box center [24, 300] width 11 height 11
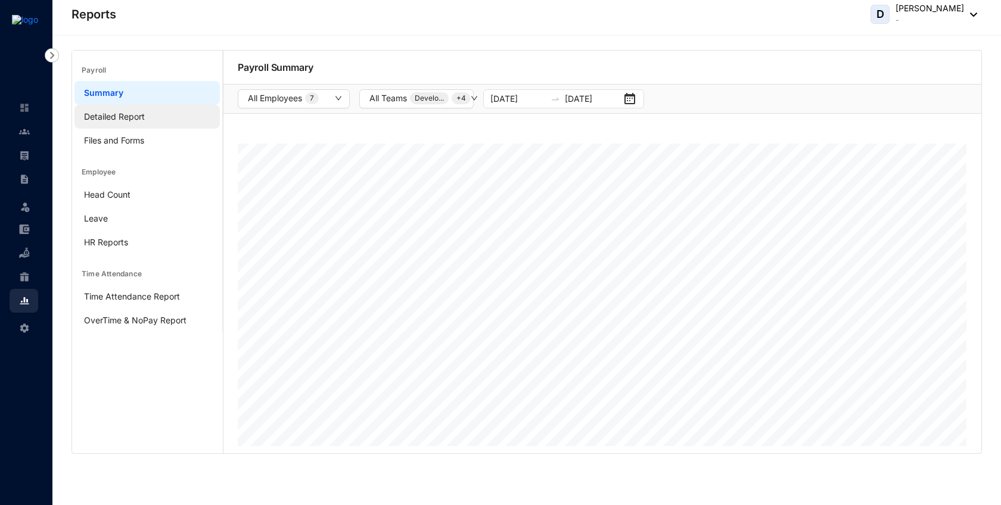
click at [107, 120] on link "Detailed Report" at bounding box center [114, 116] width 61 height 10
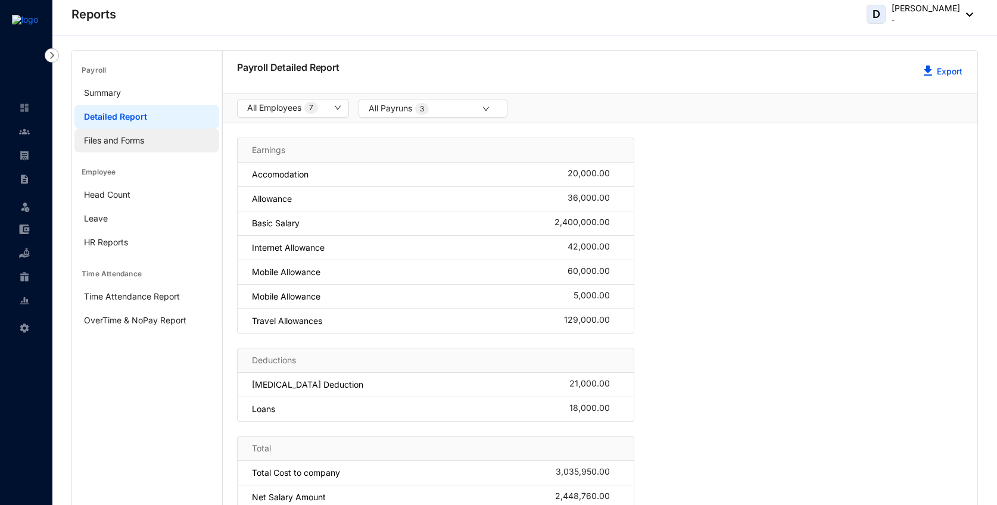
click at [102, 145] on link "Files and Forms" at bounding box center [114, 140] width 60 height 10
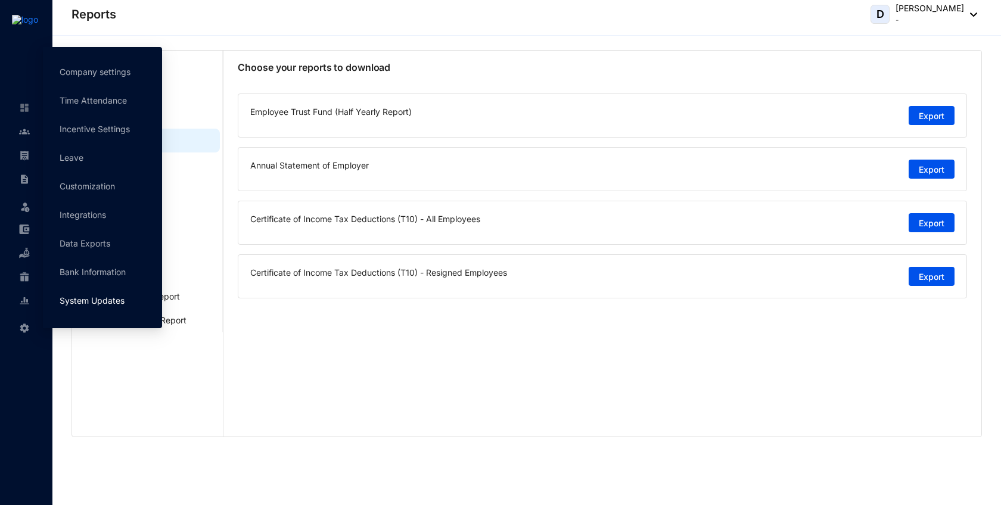
click at [96, 300] on link "System Updates" at bounding box center [92, 300] width 65 height 10
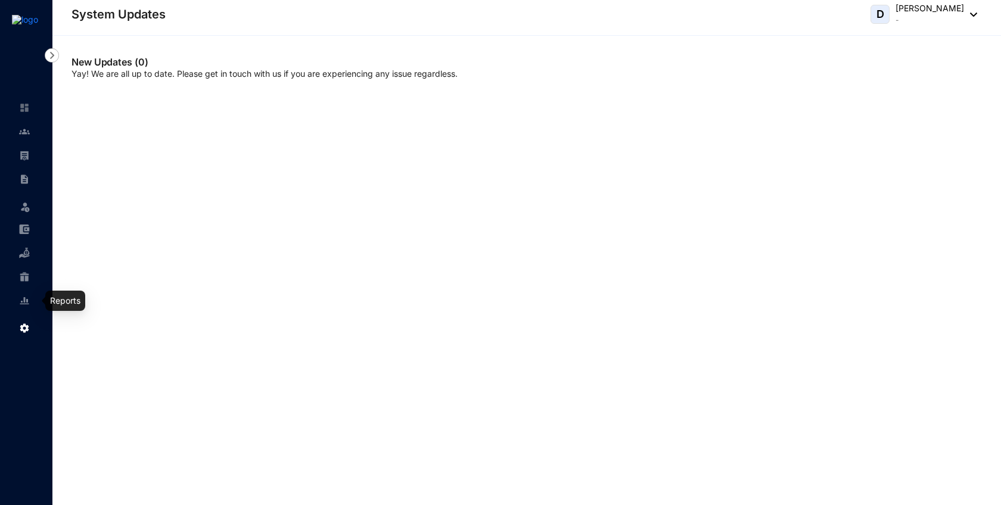
click at [28, 307] on link at bounding box center [34, 301] width 30 height 12
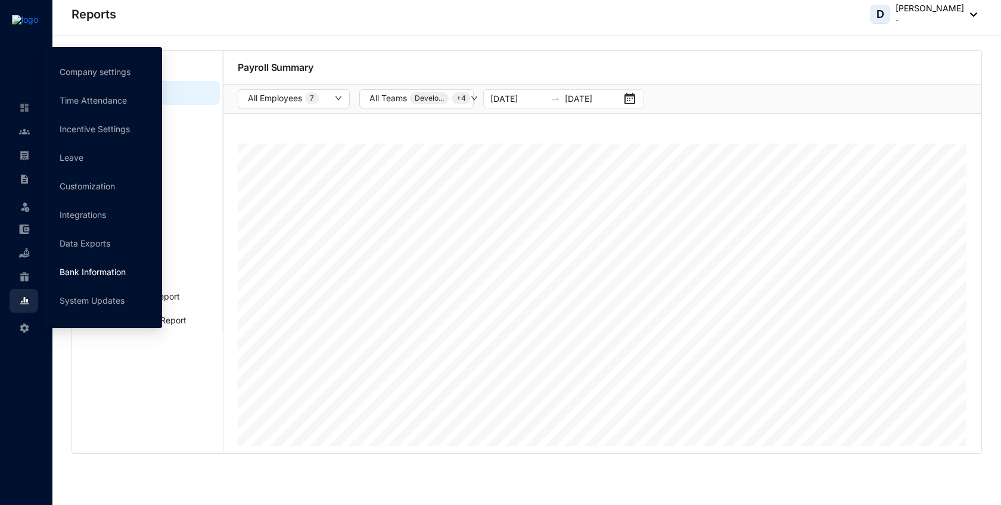
click at [104, 277] on link "Bank Information" at bounding box center [93, 272] width 66 height 10
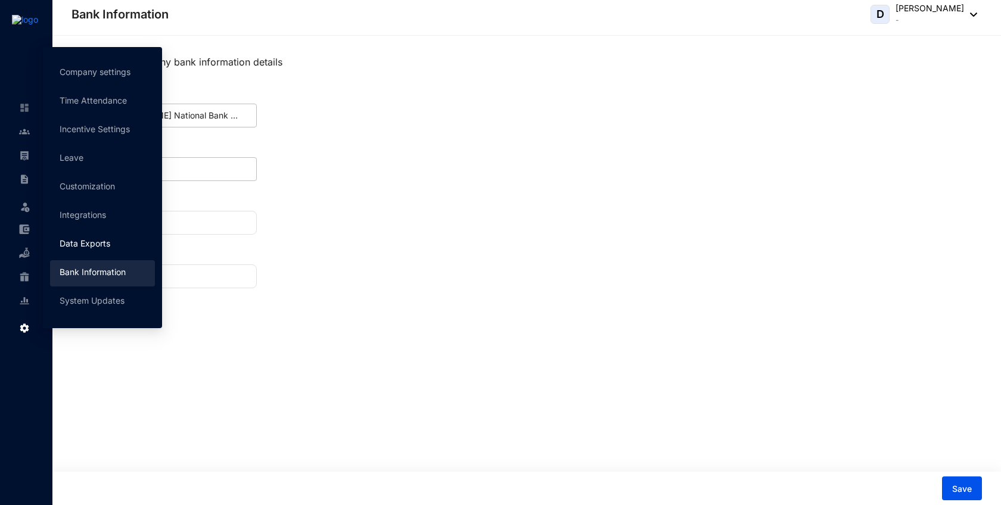
click at [87, 242] on link "Data Exports" at bounding box center [85, 243] width 51 height 10
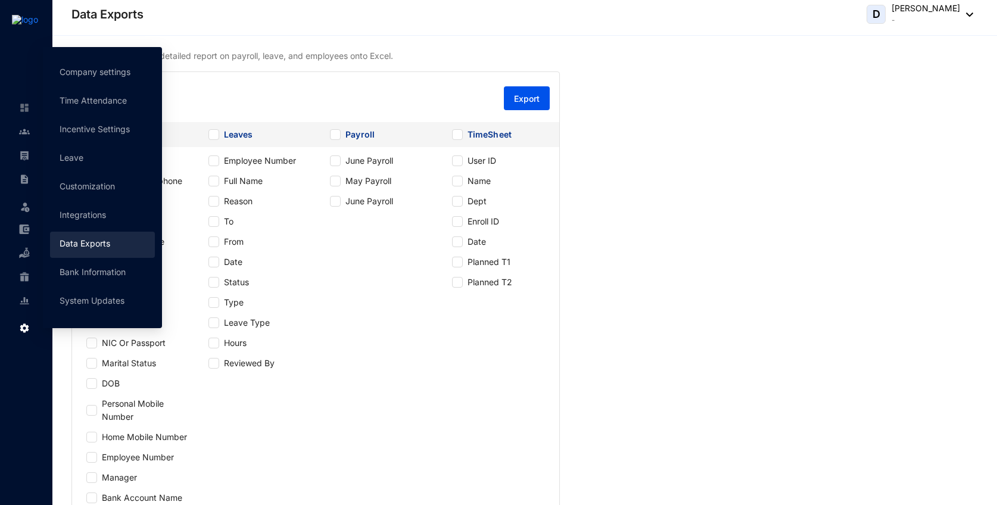
click at [23, 328] on img at bounding box center [24, 328] width 11 height 11
click at [84, 220] on link "Integrations" at bounding box center [83, 215] width 46 height 10
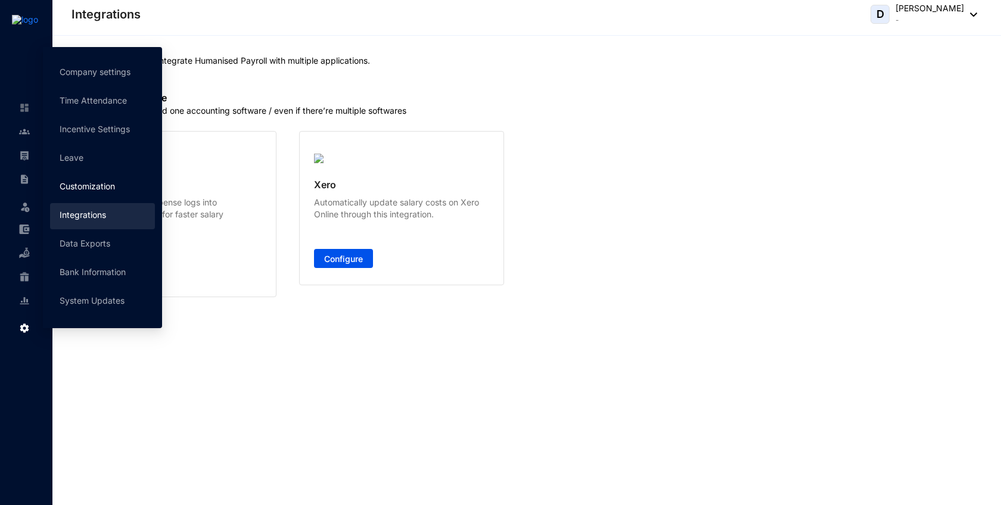
click at [85, 190] on link "Customization" at bounding box center [87, 186] width 55 height 10
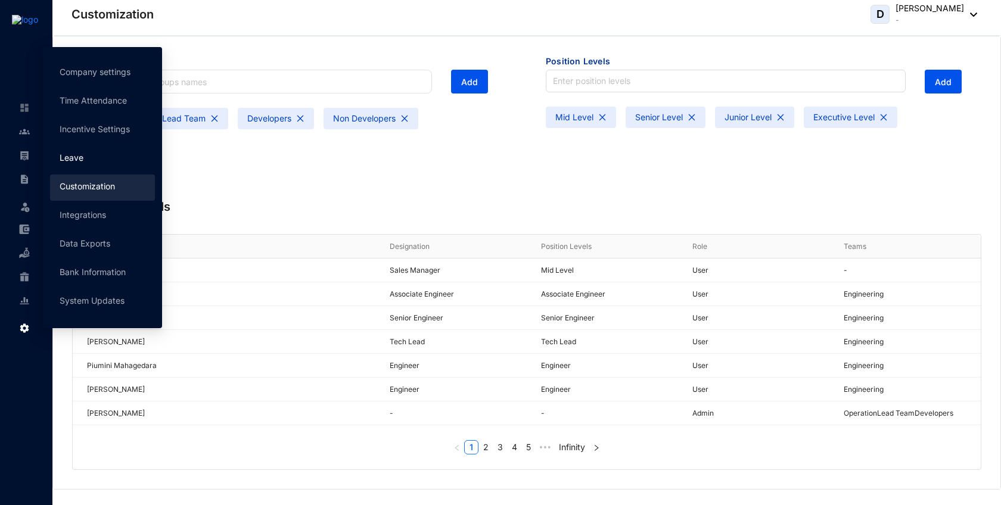
click at [83, 159] on link "Leave" at bounding box center [72, 157] width 24 height 10
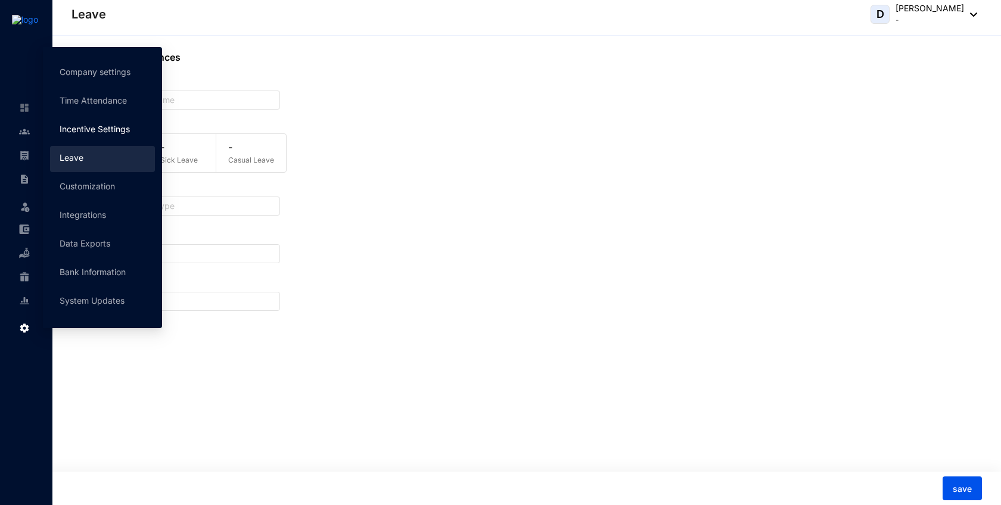
click at [88, 124] on link "Incentive Settings" at bounding box center [95, 129] width 70 height 10
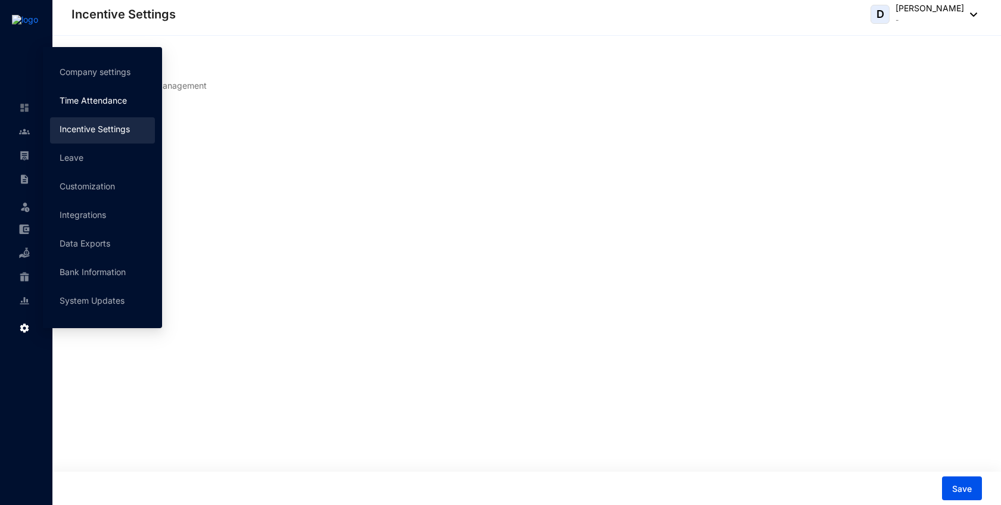
click at [91, 105] on link "Time Attendance" at bounding box center [93, 100] width 67 height 10
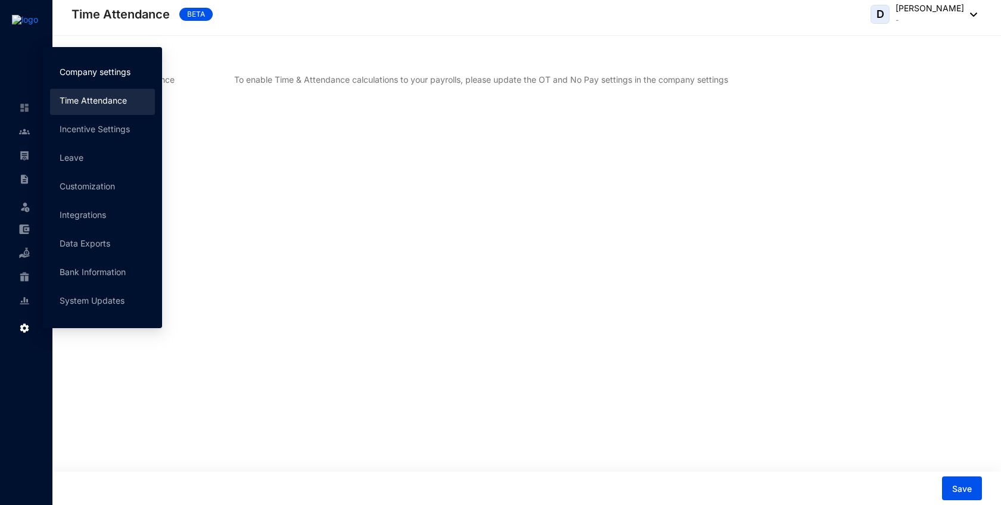
click at [102, 73] on link "Company settings" at bounding box center [95, 72] width 71 height 10
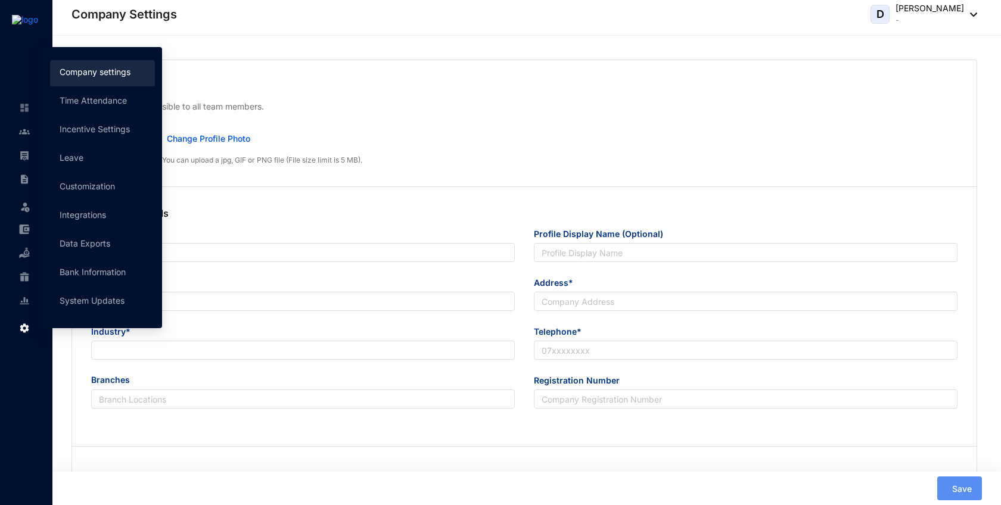
type input "Loki"
type input "hello@betalaunch.io"
type input "183 1/1 Vijaya Kumaratunge Mawatha, Colombo 00500"
type input "0112456789"
type input "A"
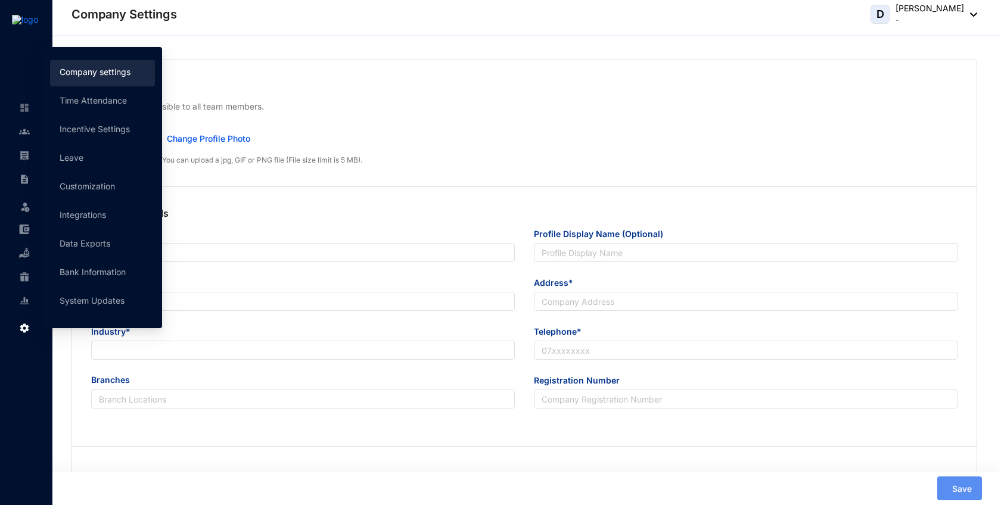
type input "293022"
type input "880993"
radio input "true"
checkbox input "true"
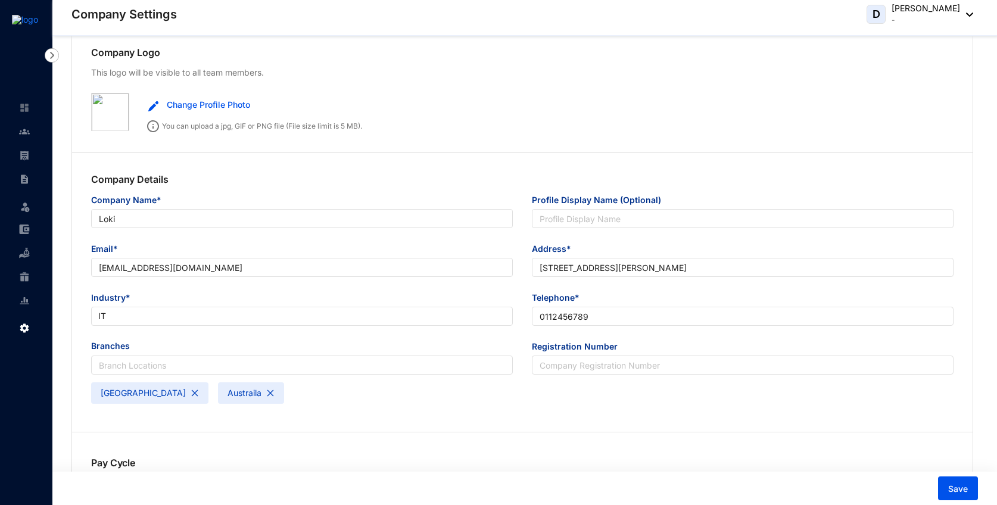
scroll to position [47, 0]
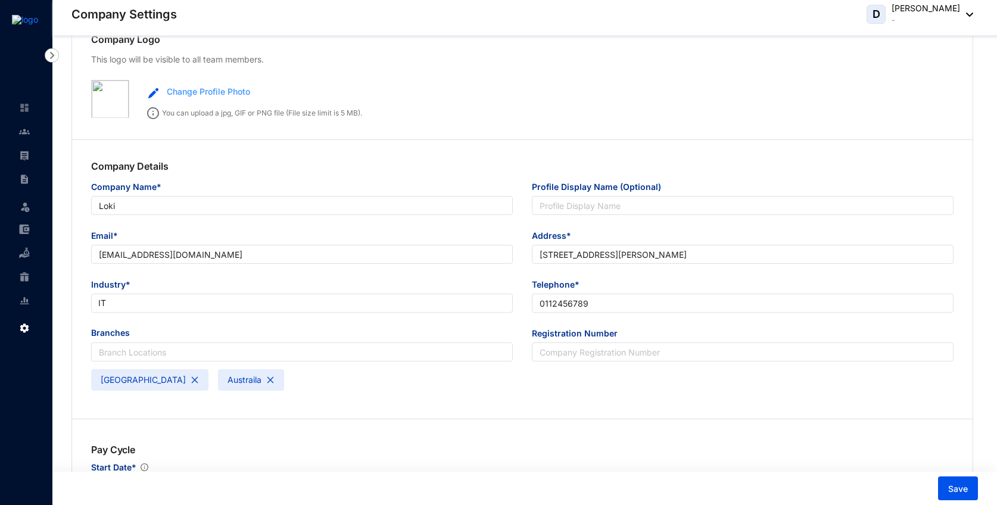
click at [178, 90] on span "Change Profile Photo" at bounding box center [208, 91] width 83 height 13
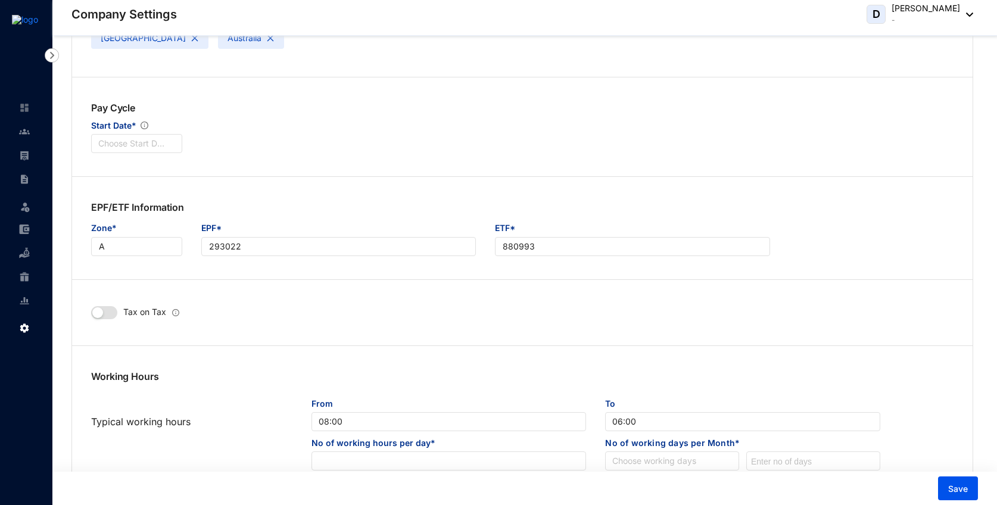
scroll to position [407, 0]
click at [123, 149] on input "search" at bounding box center [136, 143] width 77 height 18
click at [131, 182] on div "02" at bounding box center [137, 185] width 72 height 13
click at [167, 149] on span "02" at bounding box center [136, 143] width 77 height 18
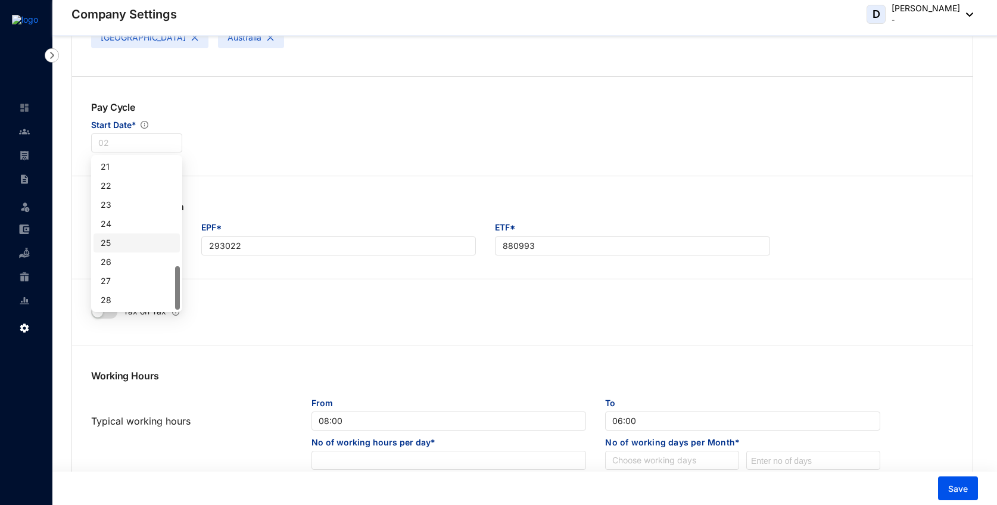
click at [126, 241] on div "25" at bounding box center [137, 242] width 72 height 13
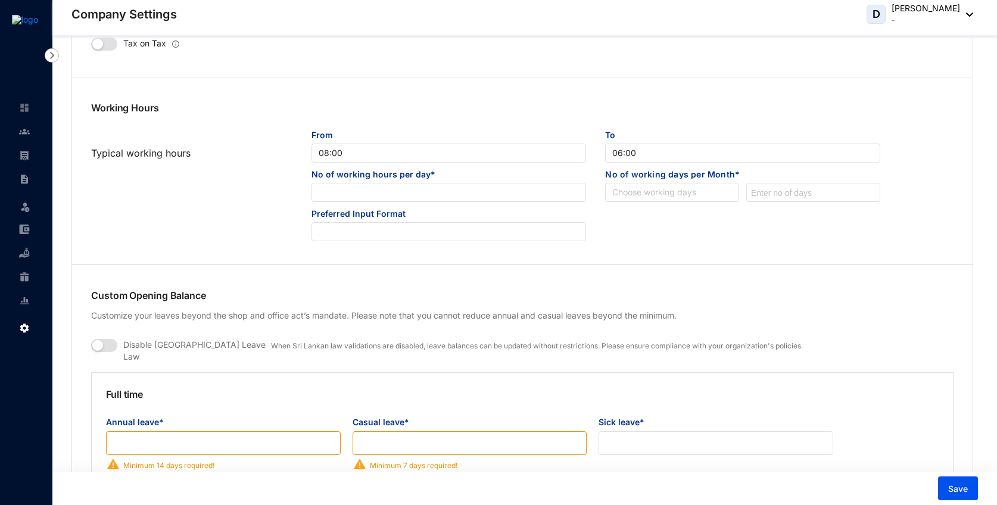
scroll to position [678, 0]
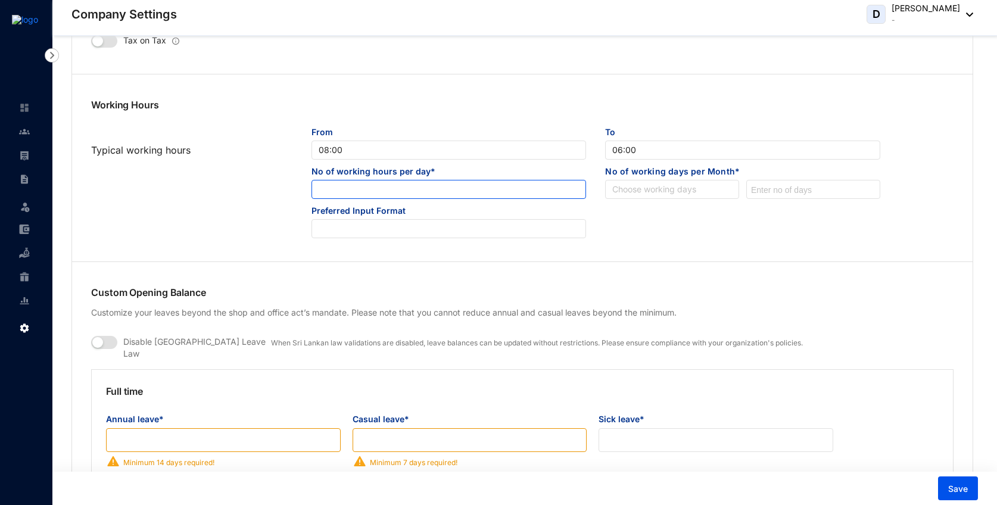
click at [402, 186] on input at bounding box center [448, 189] width 273 height 19
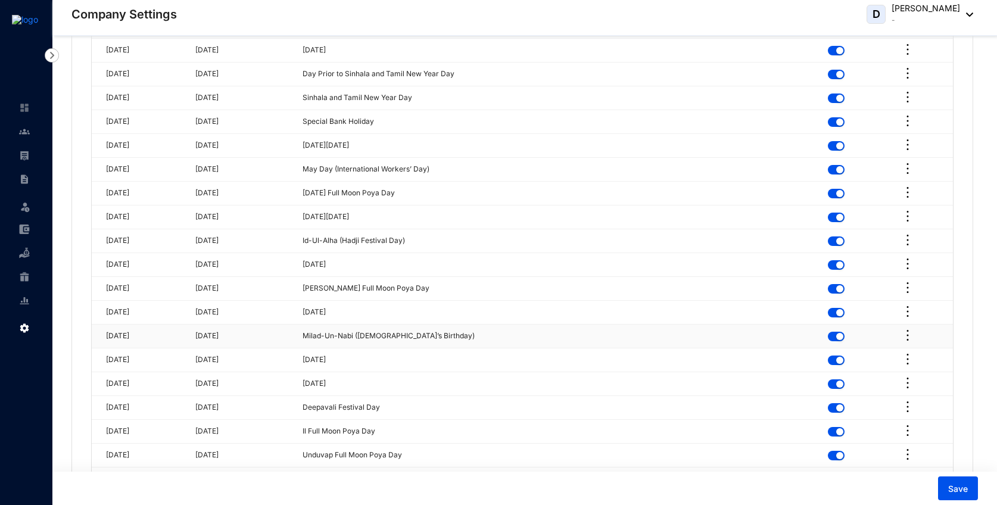
scroll to position [3209, 0]
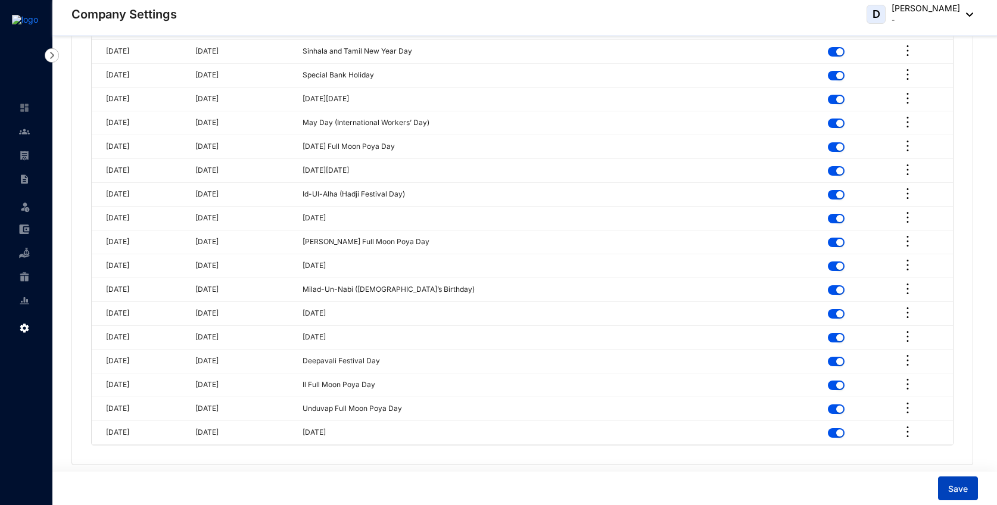
click at [952, 494] on span "Save" at bounding box center [958, 489] width 20 height 12
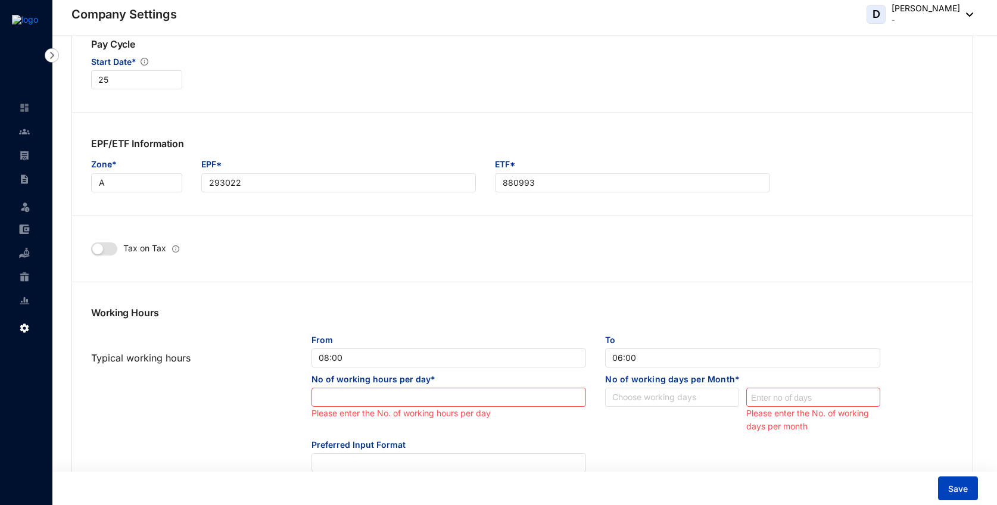
scroll to position [0, 0]
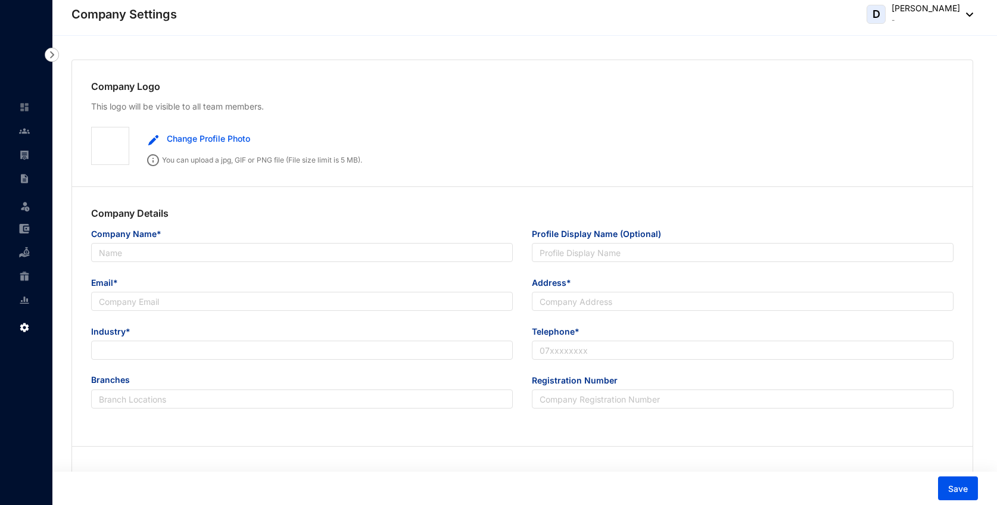
type input "Loki"
type input "[EMAIL_ADDRESS][DOMAIN_NAME]"
type input "[STREET_ADDRESS][PERSON_NAME]"
type input "0112456789"
type input "A"
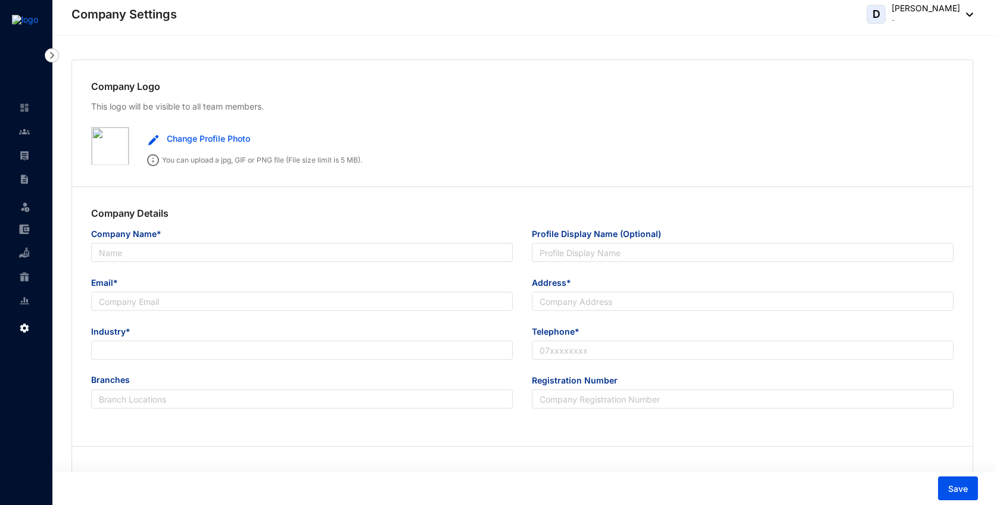
type input "293022"
type input "880993"
radio input "true"
checkbox input "true"
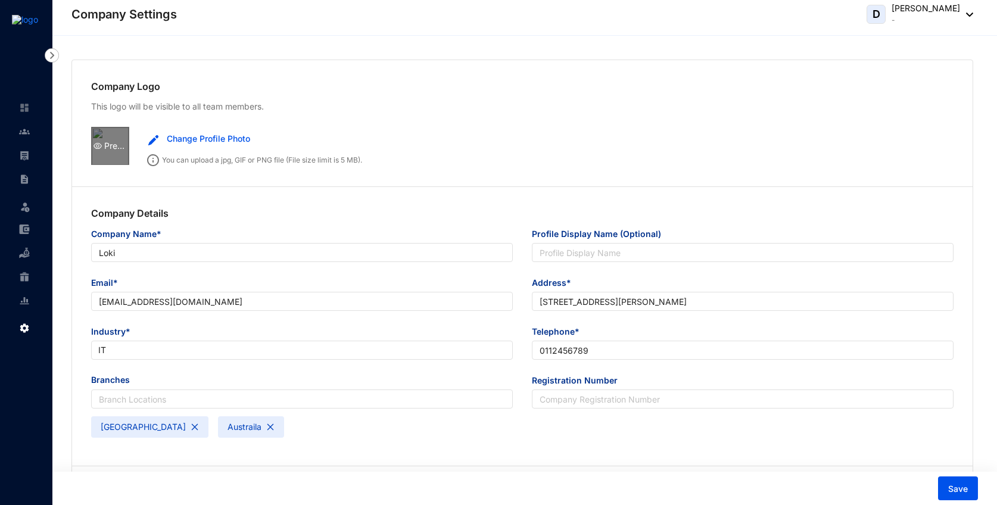
click at [110, 144] on div "Preview" at bounding box center [110, 145] width 38 height 13
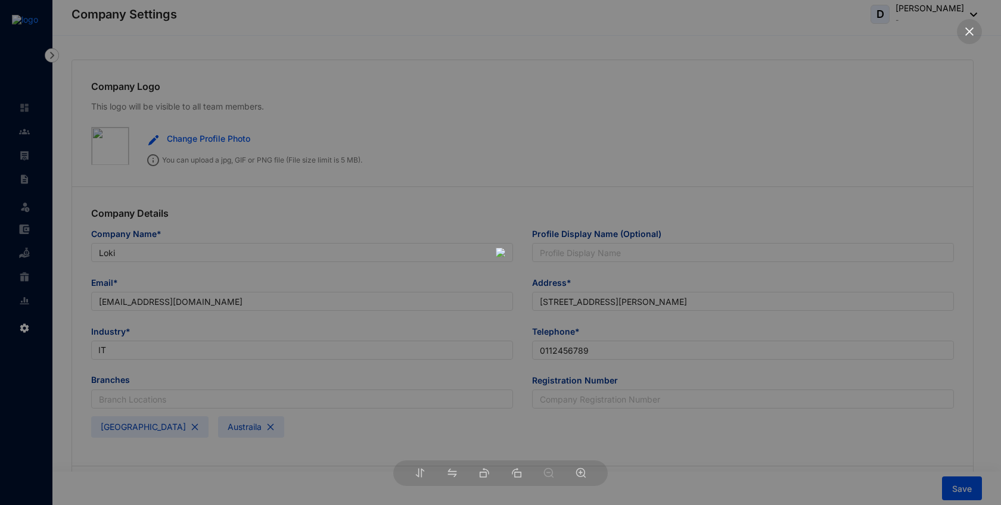
click at [391, 311] on div at bounding box center [500, 252] width 1001 height 505
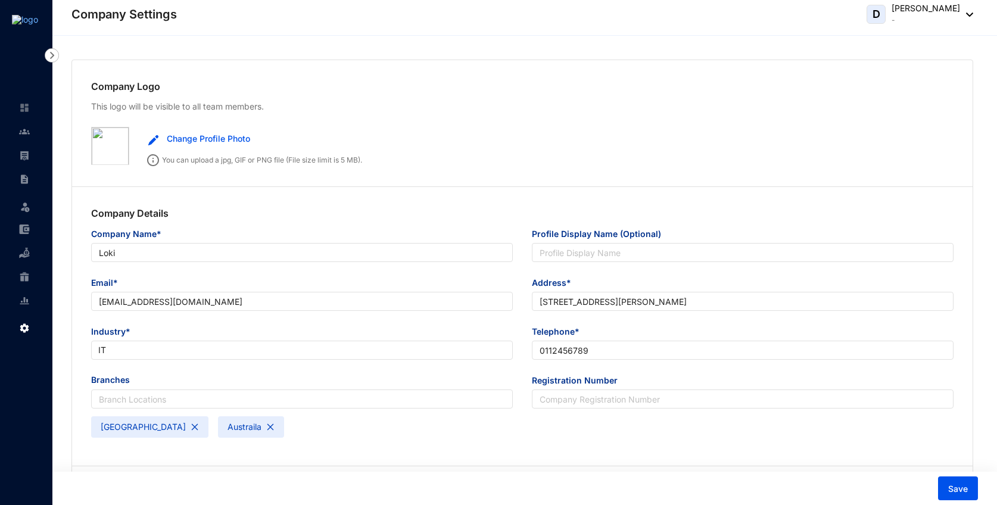
click at [18, 16] on img at bounding box center [25, 20] width 26 height 10
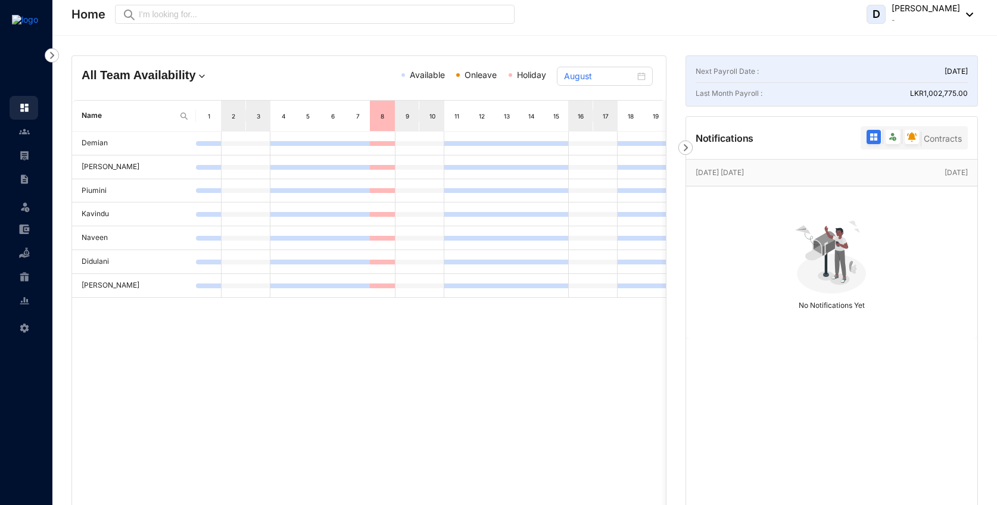
click at [900, 17] on div "D [PERSON_NAME] -" at bounding box center [920, 14] width 107 height 24
click at [904, 75] on link "Change password" at bounding box center [936, 69] width 99 height 12
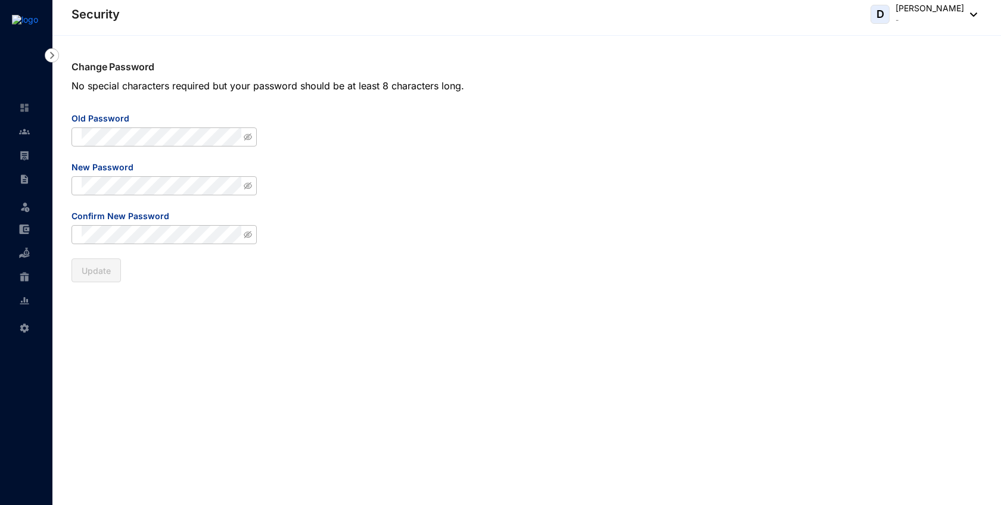
click at [60, 57] on div "Change Password No special characters required but your password should be at l…" at bounding box center [526, 270] width 948 height 469
click at [54, 54] on img at bounding box center [52, 55] width 14 height 14
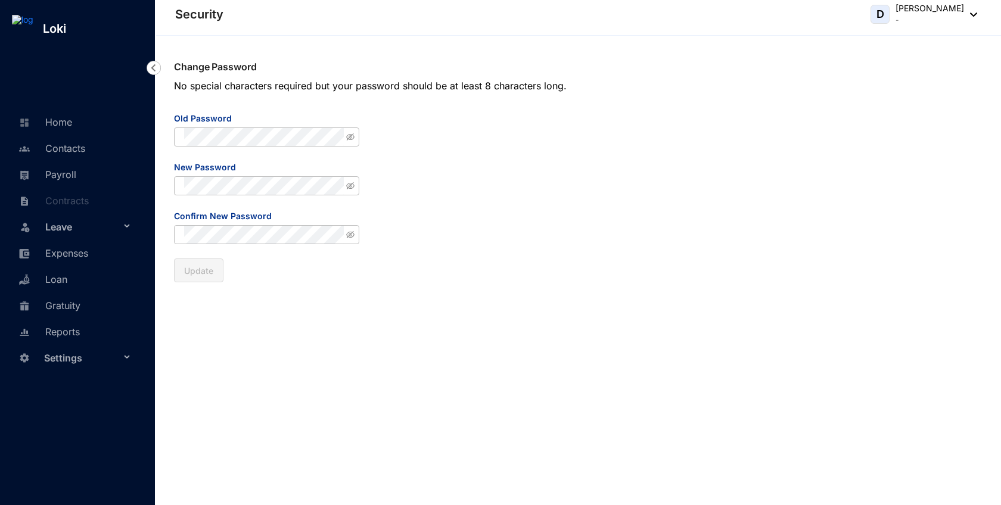
click at [125, 226] on div "Leave" at bounding box center [75, 226] width 131 height 26
click at [124, 226] on div "Leave" at bounding box center [75, 226] width 131 height 26
click at [124, 361] on div "Settings" at bounding box center [75, 357] width 131 height 26
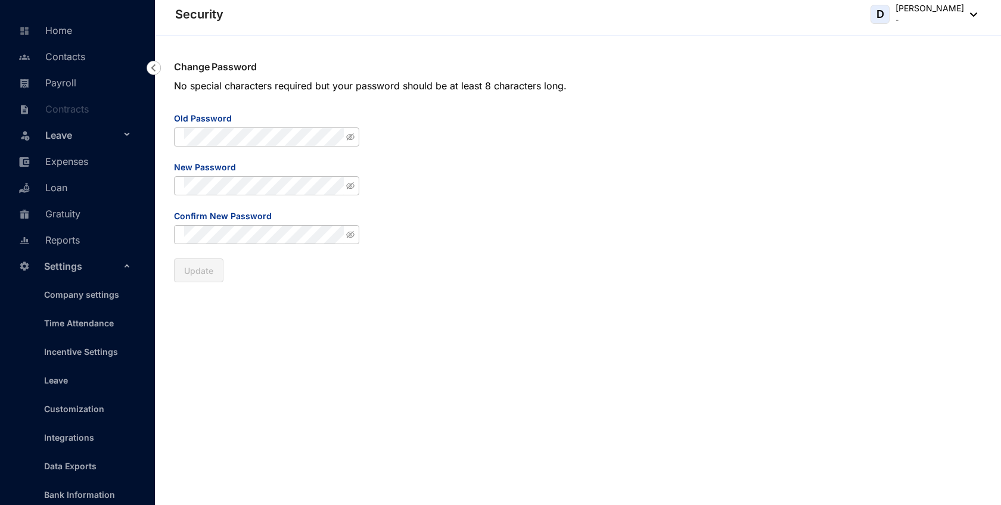
scroll to position [136, 0]
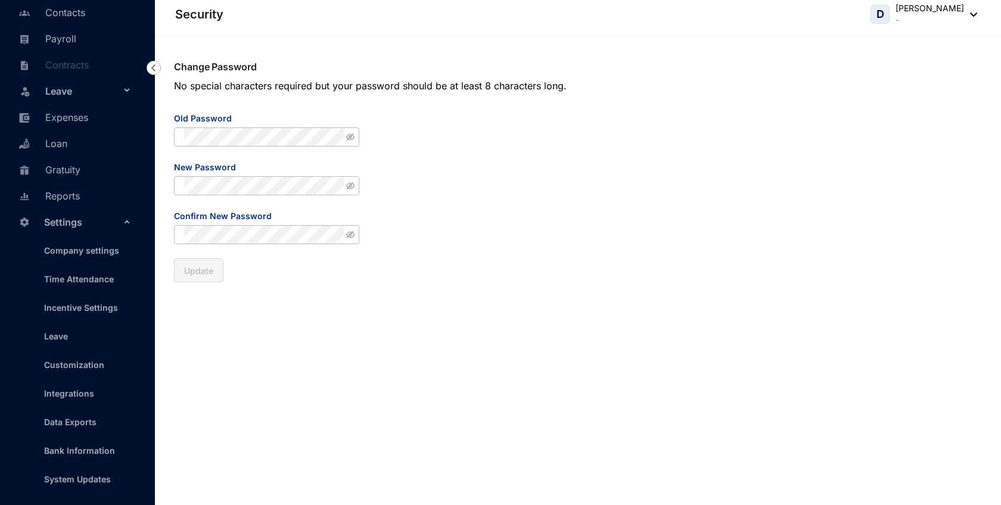
click at [270, 350] on div "Change Password No special characters required but your password should be at l…" at bounding box center [578, 270] width 846 height 469
